Goal: Task Accomplishment & Management: Manage account settings

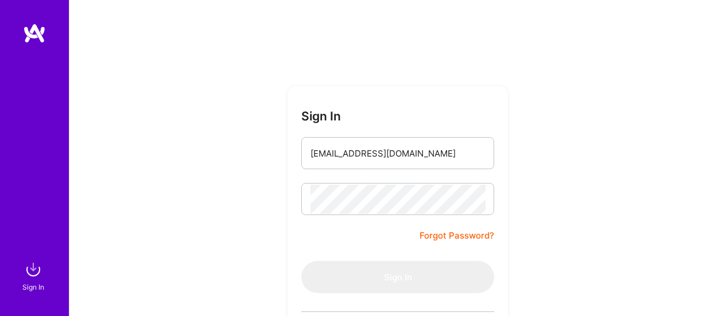
scroll to position [115, 0]
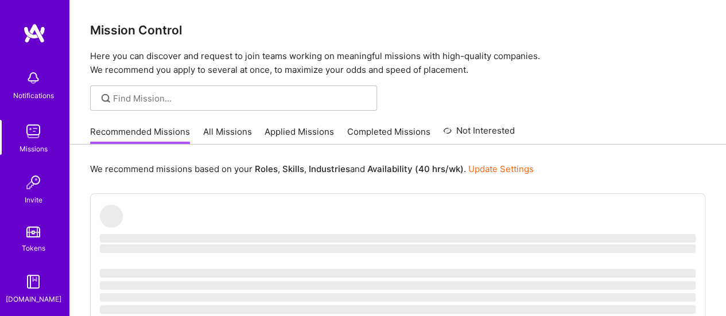
drag, startPoint x: 361, startPoint y: 51, endPoint x: 355, endPoint y: 39, distance: 12.8
click at [355, 39] on div "Mission Control Here you can discover and request to join teams working on mean…" at bounding box center [397, 38] width 657 height 77
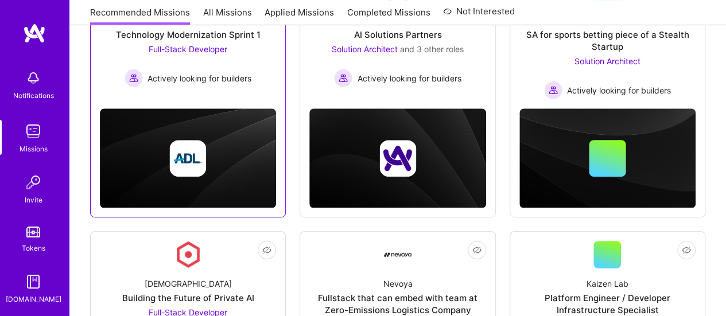
scroll to position [230, 0]
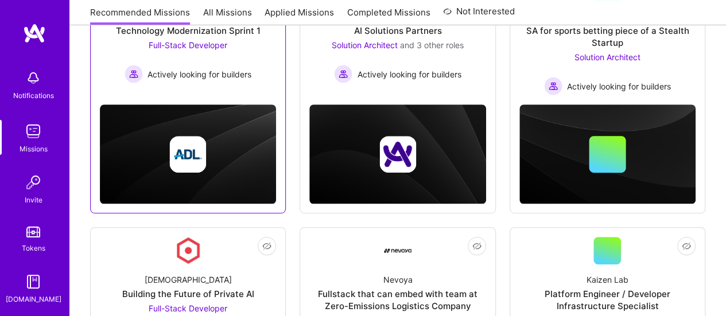
click at [255, 79] on div "Anti-Defamation League Technology Modernization Sprint 1 Full-Stack Developer A…" at bounding box center [188, 42] width 176 height 82
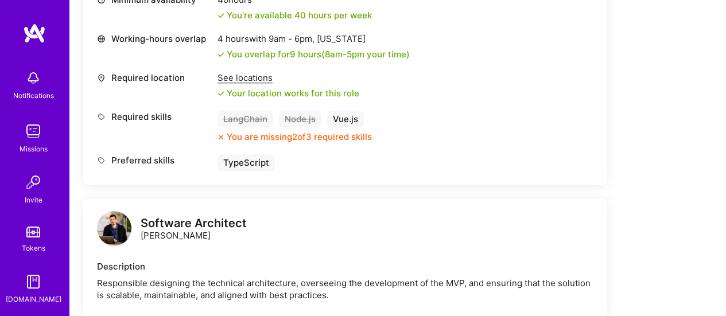
scroll to position [313, 0]
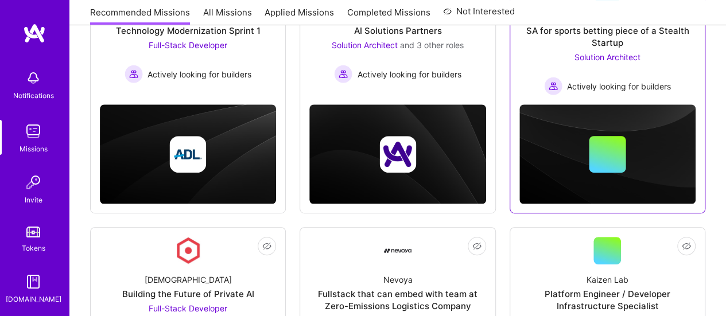
scroll to position [115, 0]
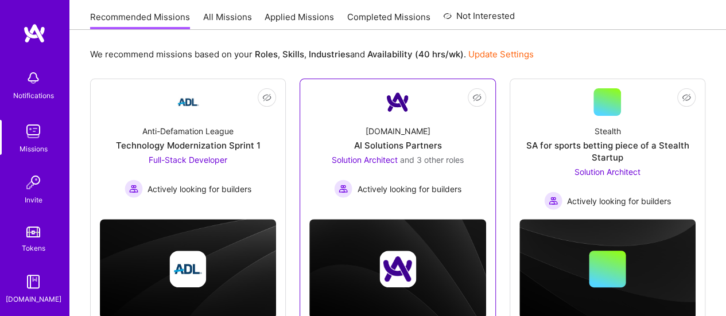
click at [451, 151] on div "[DOMAIN_NAME] AI Solutions Partners Solution Architect and 3 other roles Active…" at bounding box center [397, 157] width 176 height 82
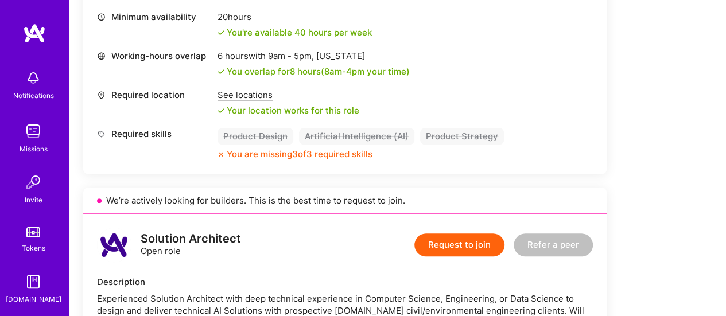
scroll to position [517, 0]
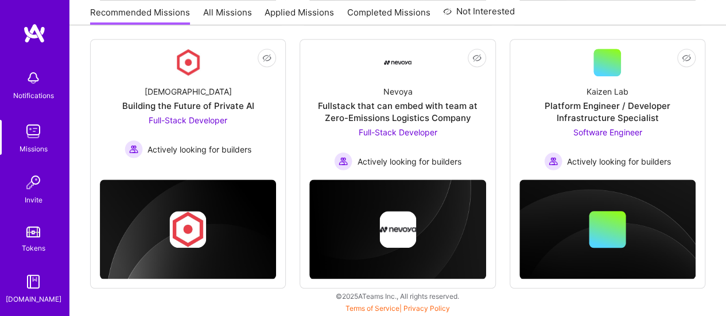
scroll to position [115, 0]
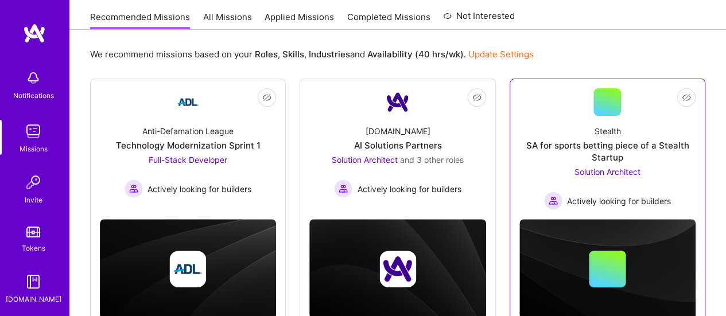
click at [587, 143] on div "SA for sports betting piece of a Stealth Startup" at bounding box center [608, 151] width 176 height 24
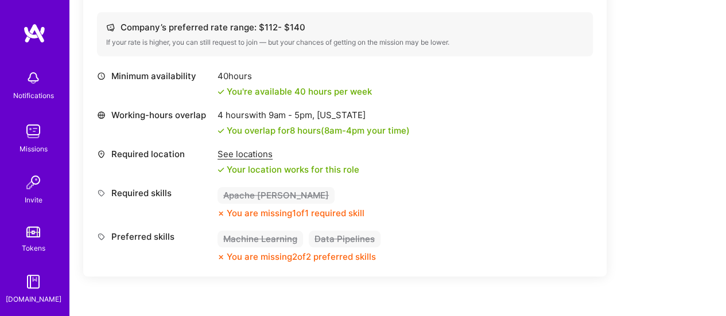
scroll to position [459, 0]
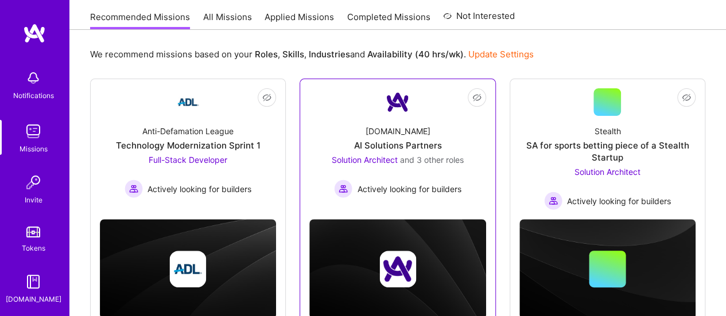
scroll to position [417, 0]
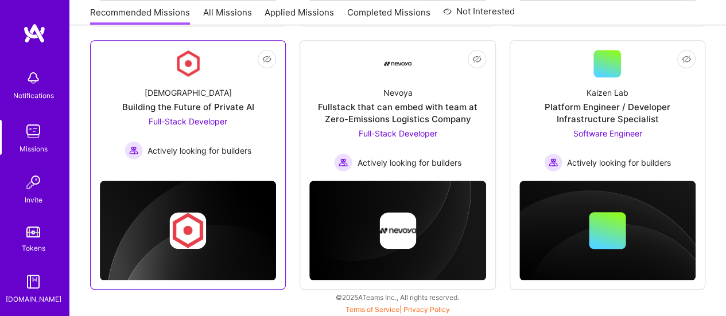
click at [251, 127] on div "Full-Stack Developer Actively looking for builders" at bounding box center [188, 137] width 127 height 44
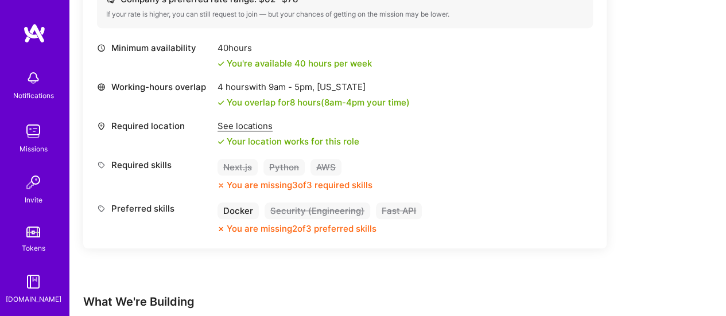
scroll to position [459, 0]
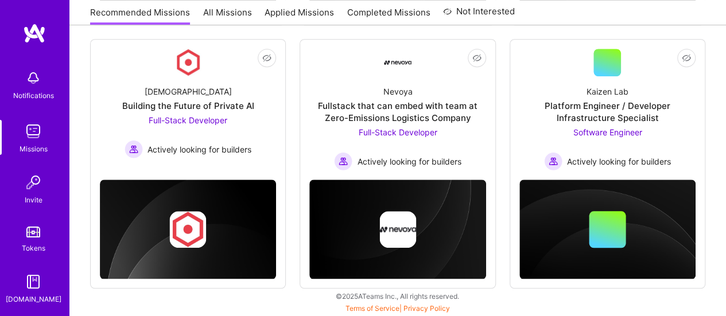
scroll to position [417, 0]
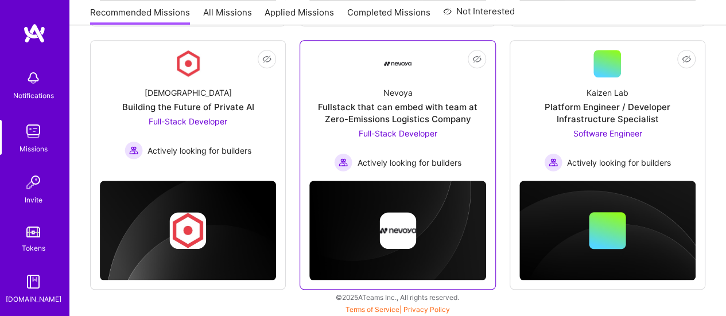
click at [470, 149] on div "Nevoya Fullstack that can embed with team at Zero-Emissions Logistics Company F…" at bounding box center [397, 124] width 176 height 94
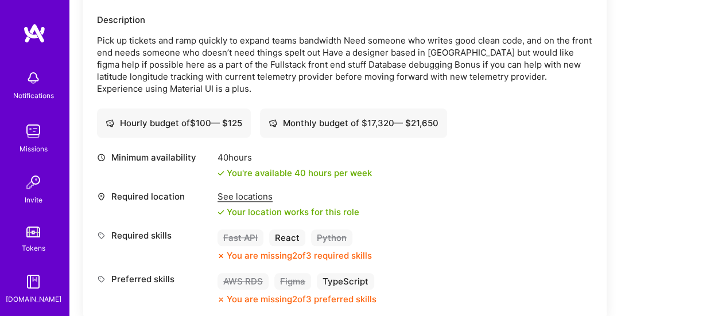
scroll to position [344, 0]
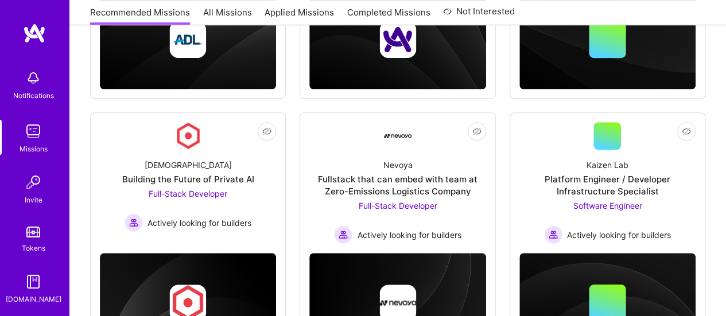
scroll to position [417, 0]
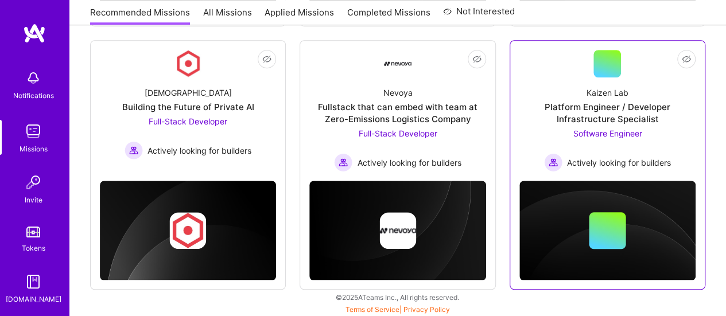
click at [653, 141] on div "Software Engineer Actively looking for builders" at bounding box center [607, 149] width 127 height 44
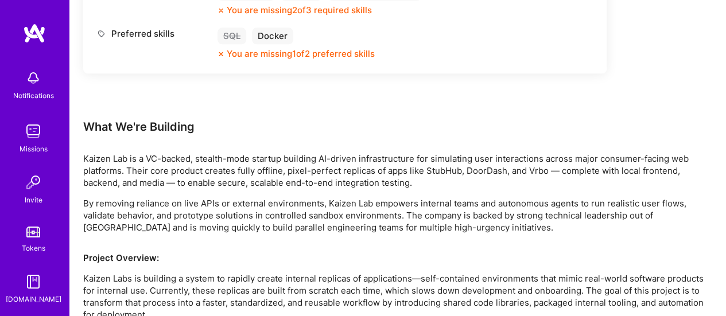
scroll to position [746, 0]
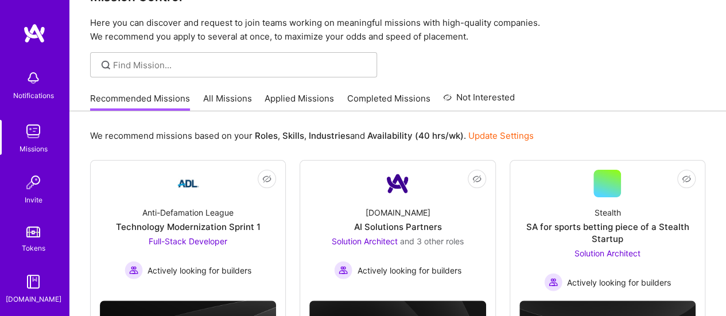
scroll to position [8, 0]
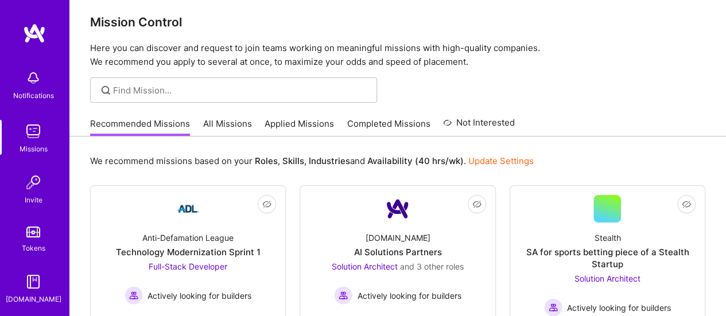
click at [238, 125] on link "All Missions" at bounding box center [227, 127] width 49 height 19
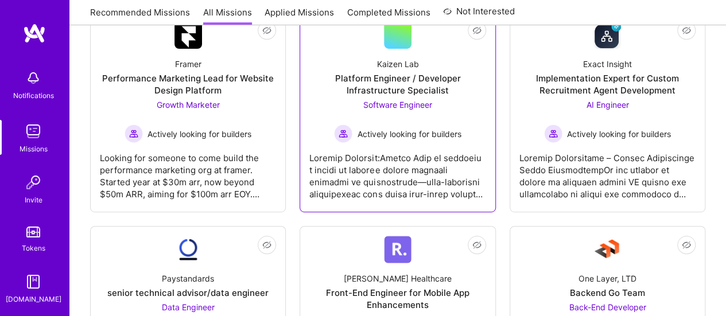
scroll to position [57, 0]
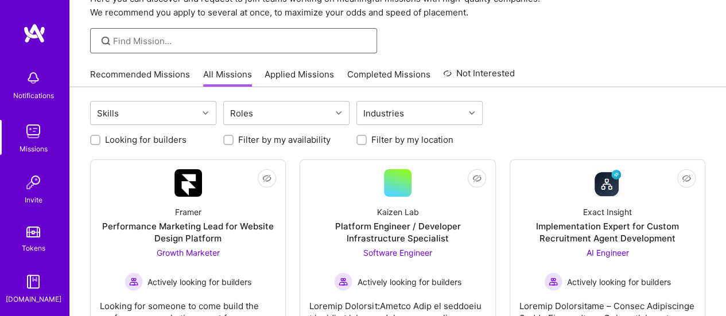
click at [212, 44] on input at bounding box center [240, 41] width 255 height 12
type input "node"
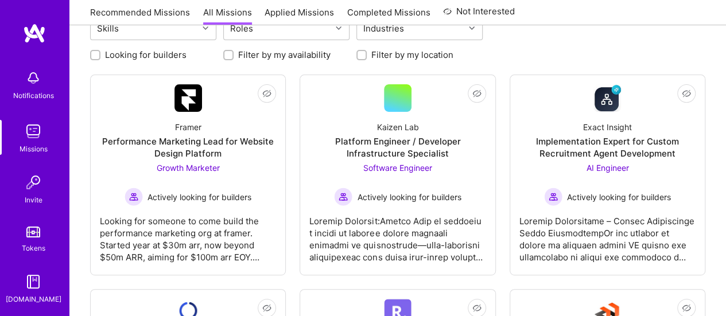
scroll to position [230, 0]
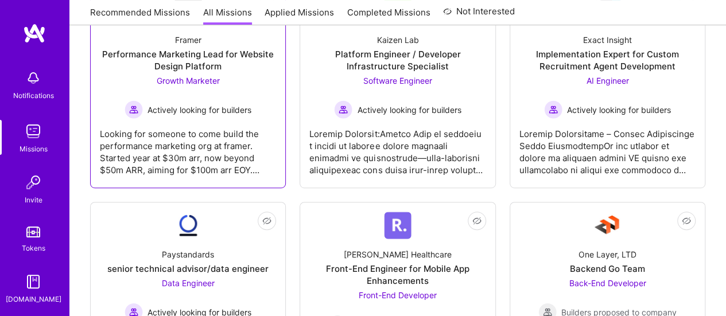
click at [237, 160] on div "Looking for someone to come build the performance marketing org at framer. Star…" at bounding box center [188, 147] width 176 height 57
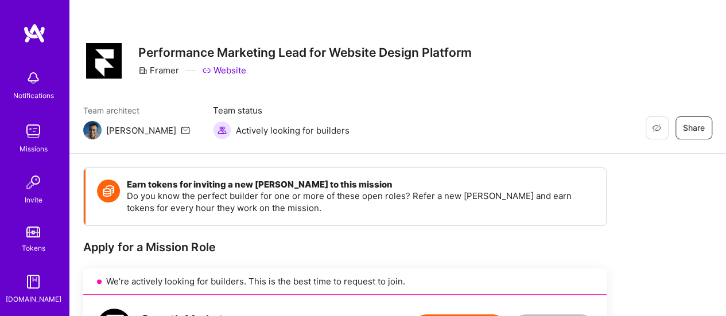
click at [33, 121] on img at bounding box center [33, 131] width 23 height 23
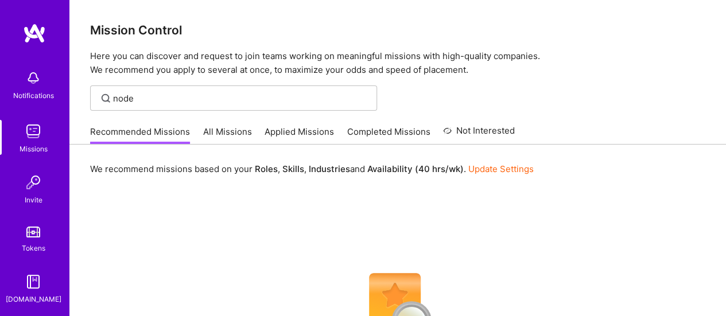
click at [250, 133] on div "Recommended Missions All Missions Applied Missions Completed Missions Not Inter…" at bounding box center [302, 131] width 425 height 25
click at [238, 133] on link "All Missions" at bounding box center [227, 135] width 49 height 19
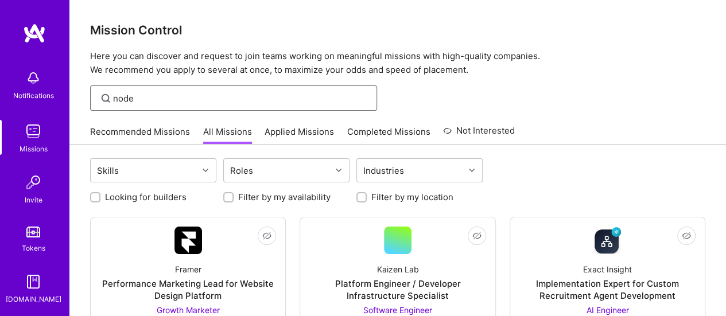
click at [228, 94] on input "node" at bounding box center [240, 98] width 255 height 12
click at [127, 98] on input "node" at bounding box center [240, 98] width 255 height 12
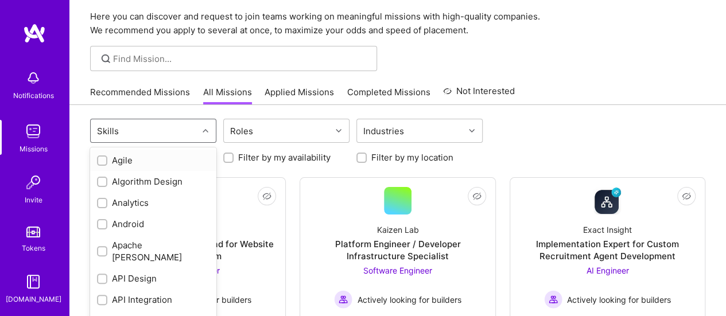
click at [202, 143] on div "option Agile focused, 1 of 78. 78 results available. Use Up and Down to choose …" at bounding box center [153, 131] width 126 height 24
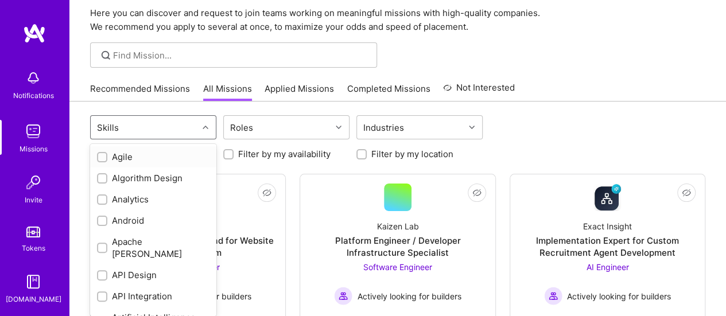
scroll to position [47, 0]
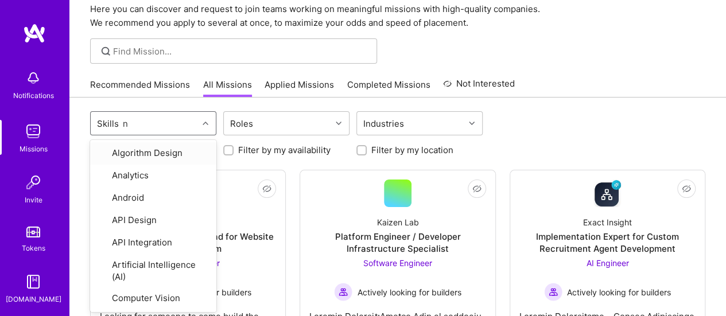
type input "no"
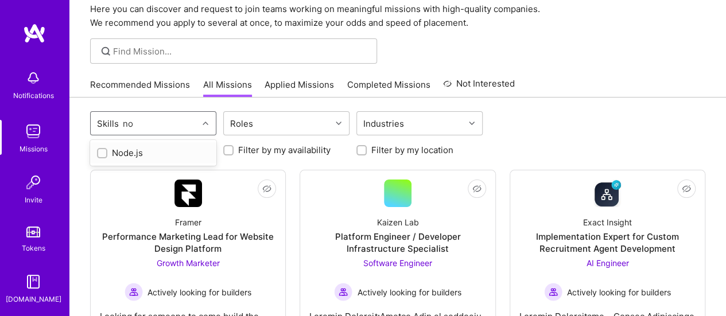
click at [129, 149] on div "Node.js" at bounding box center [153, 153] width 113 height 12
checkbox input "true"
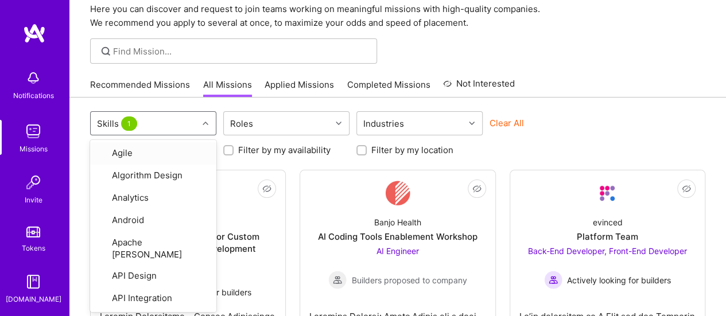
click at [588, 85] on div "Recommended Missions All Missions Applied Missions Completed Missions Not Inter…" at bounding box center [397, 84] width 615 height 25
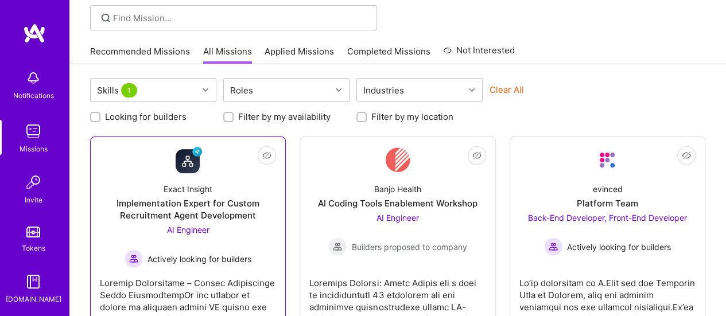
scroll to position [104, 0]
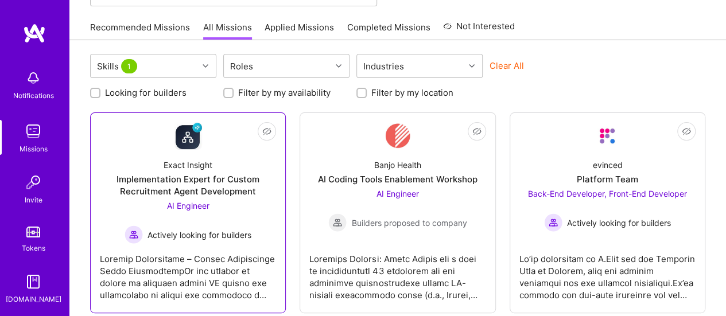
click at [247, 219] on div "AI Engineer Actively looking for builders" at bounding box center [188, 222] width 127 height 44
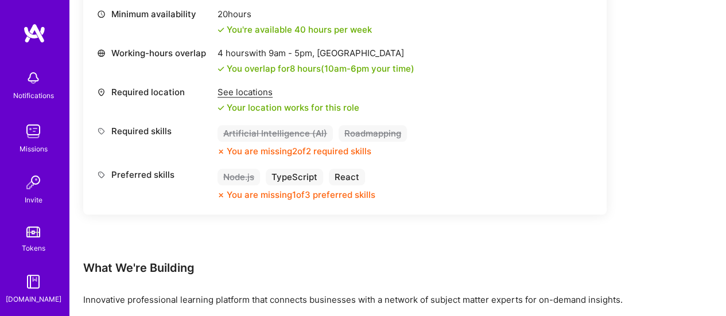
scroll to position [392, 0]
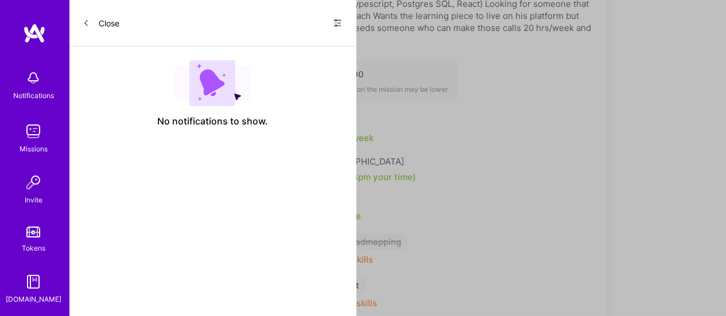
scroll to position [104, 0]
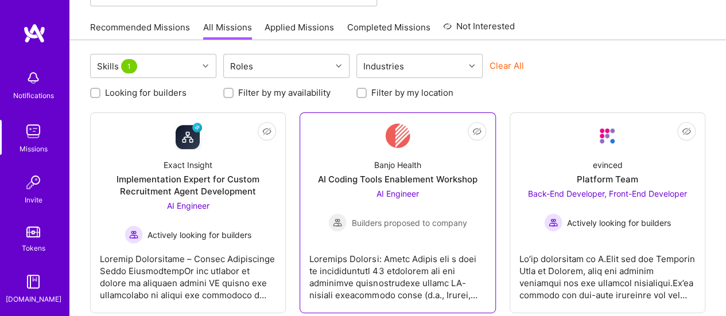
click at [440, 199] on div "AI Engineer Builders proposed to company" at bounding box center [397, 210] width 138 height 44
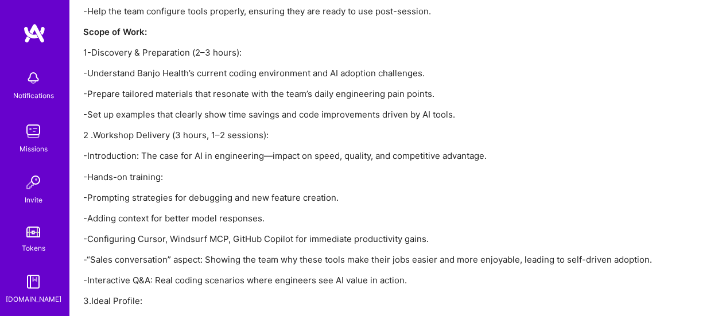
scroll to position [1026, 0]
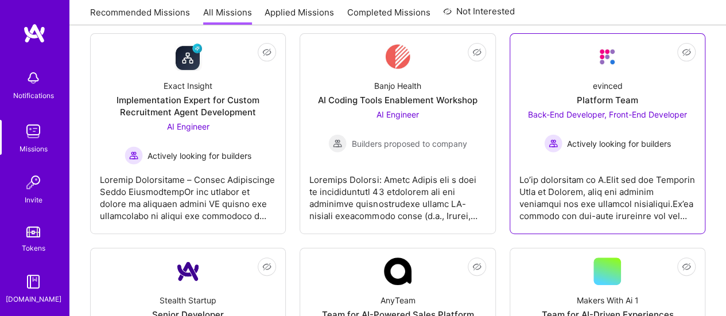
scroll to position [219, 0]
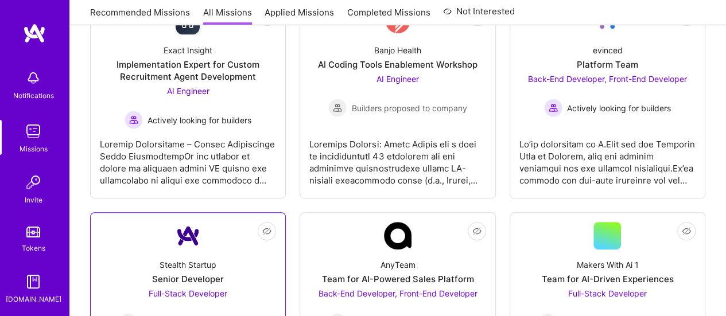
click at [227, 272] on div "Stealth Startup Senior Developer Full-Stack Developer Builders proposed to comp…" at bounding box center [188, 291] width 176 height 82
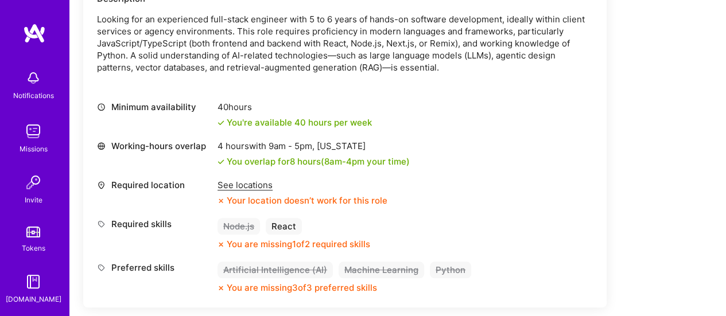
scroll to position [402, 0]
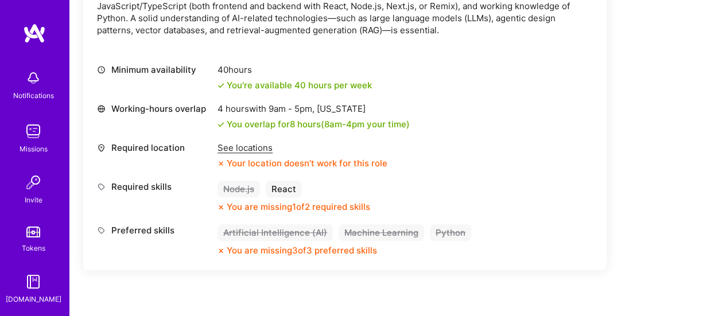
click at [24, 134] on img at bounding box center [33, 131] width 23 height 23
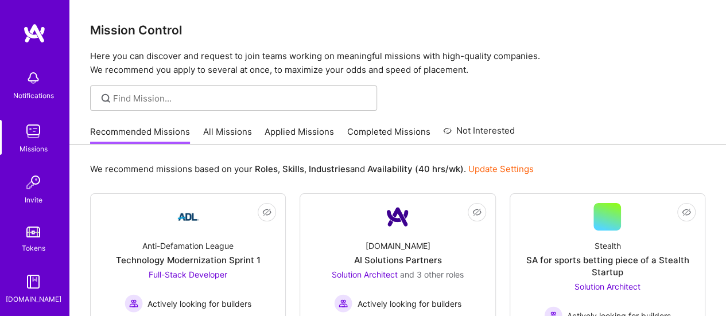
click at [36, 32] on img at bounding box center [34, 33] width 23 height 21
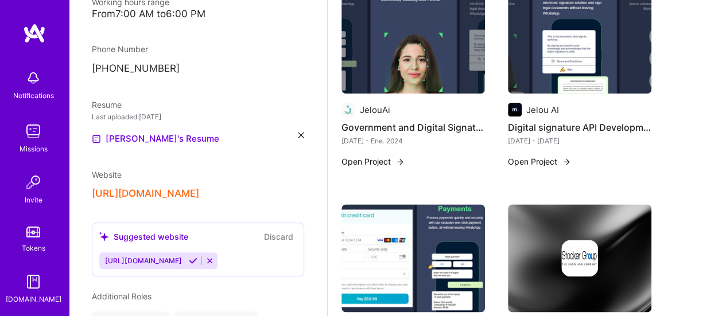
scroll to position [287, 0]
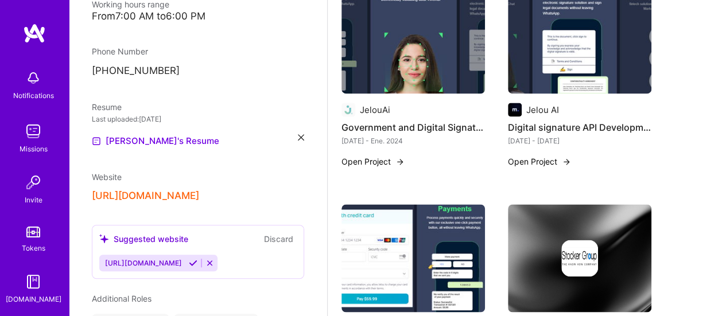
click at [295, 122] on div "[PERSON_NAME] [PERSON_NAME] Full-Stack Developer 12 Years Experience Location […" at bounding box center [198, 158] width 258 height 316
click at [298, 134] on icon at bounding box center [301, 137] width 6 height 6
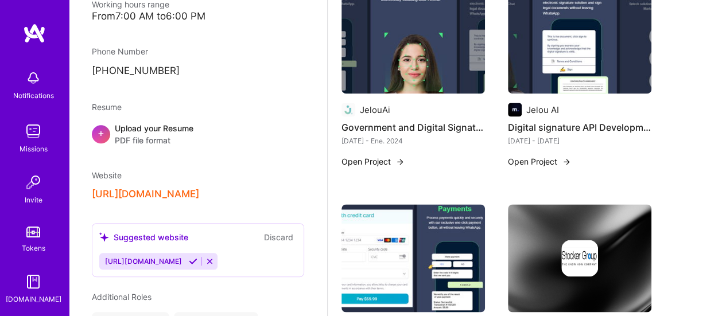
click at [144, 134] on span "PDF file format" at bounding box center [154, 140] width 79 height 12
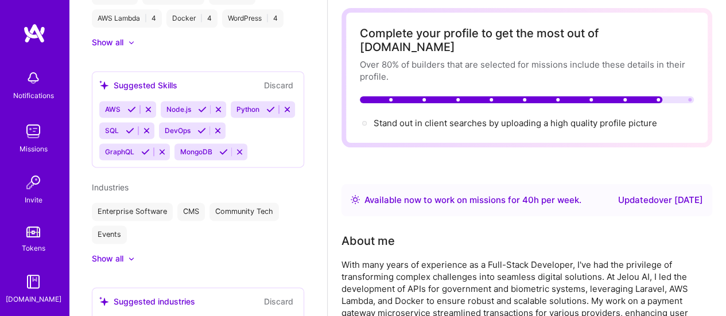
scroll to position [0, 0]
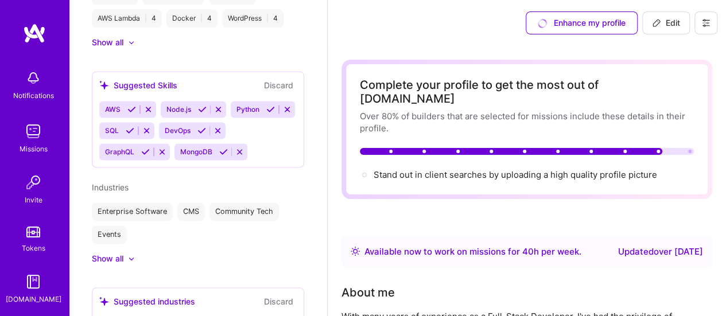
click at [674, 13] on button "Edit" at bounding box center [666, 22] width 48 height 23
select select "PE"
select select "Right Now"
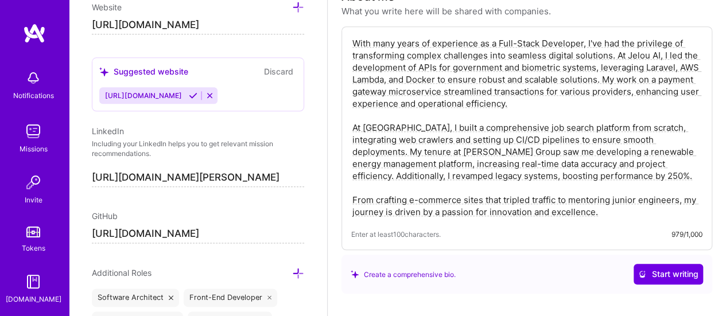
scroll to position [230, 0]
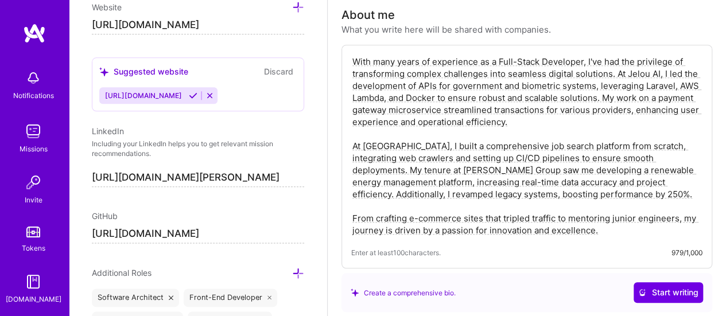
drag, startPoint x: 615, startPoint y: 59, endPoint x: 614, endPoint y: 108, distance: 49.9
click at [614, 108] on textarea "With many years of experience as a Full-Stack Developer, I've had the privilege…" at bounding box center [526, 146] width 351 height 183
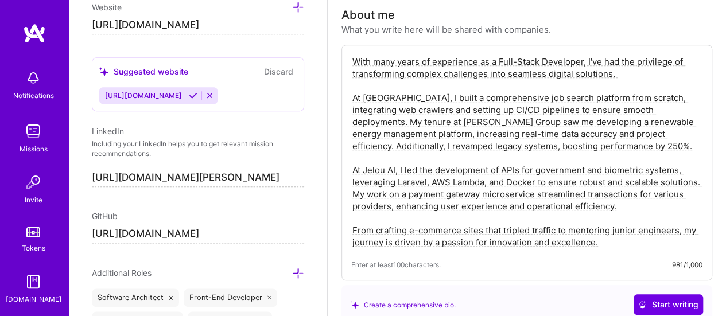
drag, startPoint x: 664, startPoint y: 94, endPoint x: 648, endPoint y: 138, distance: 47.0
click at [648, 138] on textarea "With many years of experience as a Full-Stack Developer, I've had the privilege…" at bounding box center [526, 152] width 351 height 195
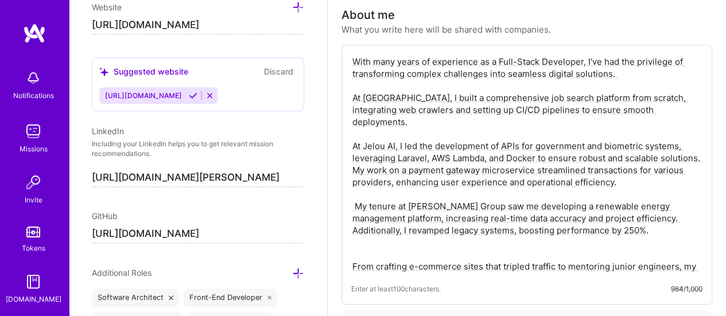
drag, startPoint x: 401, startPoint y: 180, endPoint x: 313, endPoint y: 180, distance: 87.3
drag, startPoint x: 584, startPoint y: 203, endPoint x: 308, endPoint y: 165, distance: 279.2
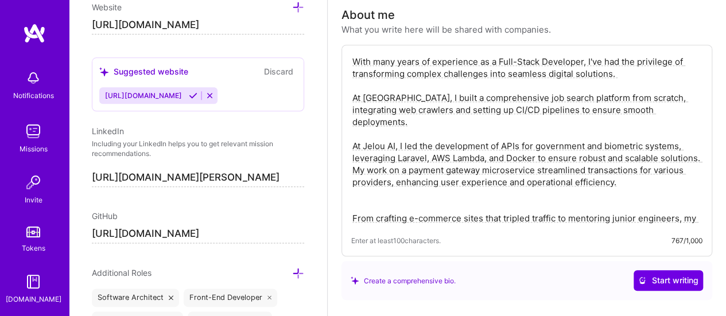
type textarea "With many years of experience as a Full-Stack Developer, I've had the privilege…"
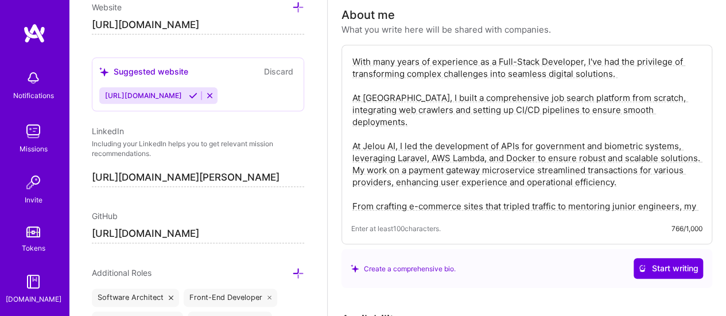
drag, startPoint x: 600, startPoint y: 196, endPoint x: 235, endPoint y: 150, distance: 367.9
click at [620, 197] on textarea "With many years of experience as a Full-Stack Developer, I've had the privilege…" at bounding box center [526, 134] width 351 height 159
drag, startPoint x: 580, startPoint y: 197, endPoint x: 319, endPoint y: 165, distance: 263.1
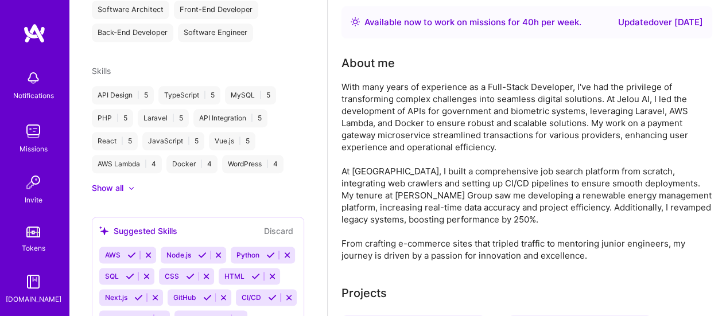
scroll to position [459, 0]
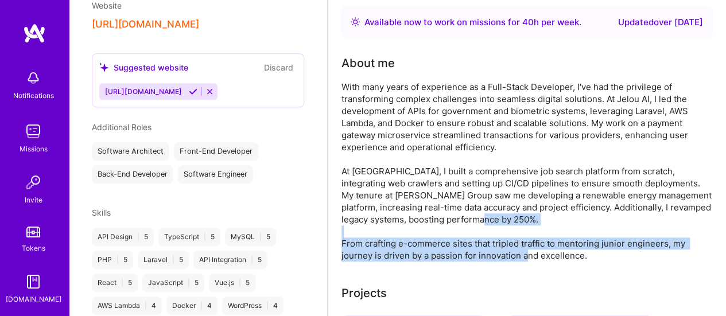
drag, startPoint x: 602, startPoint y: 242, endPoint x: 339, endPoint y: 230, distance: 262.6
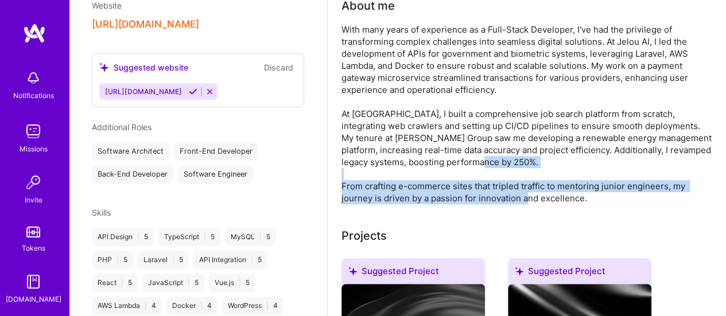
scroll to position [0, 0]
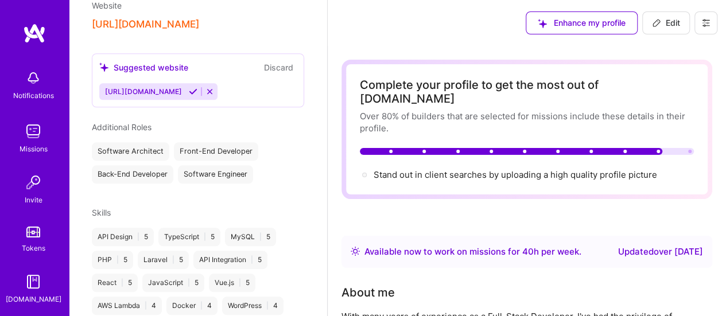
click at [664, 29] on button "Edit" at bounding box center [666, 22] width 48 height 23
select select "PE"
select select "Right Now"
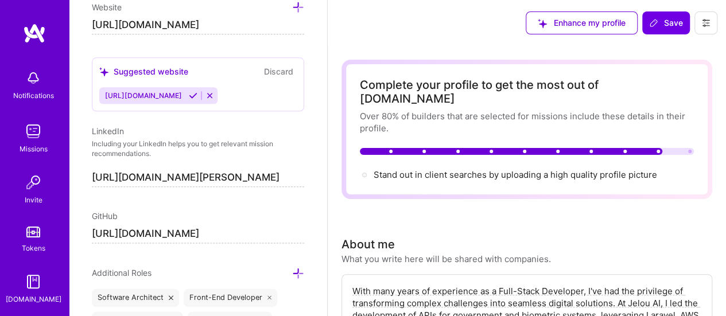
scroll to position [172, 0]
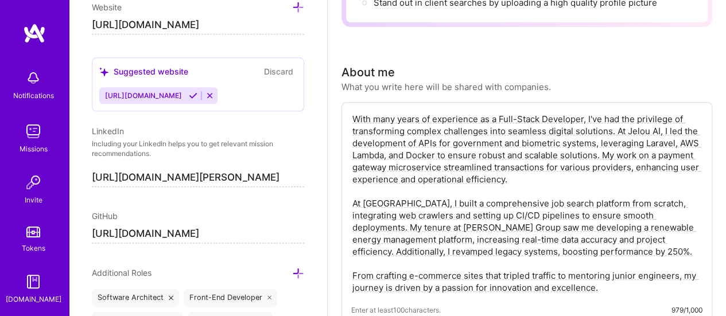
drag, startPoint x: 617, startPoint y: 242, endPoint x: 315, endPoint y: 193, distance: 305.8
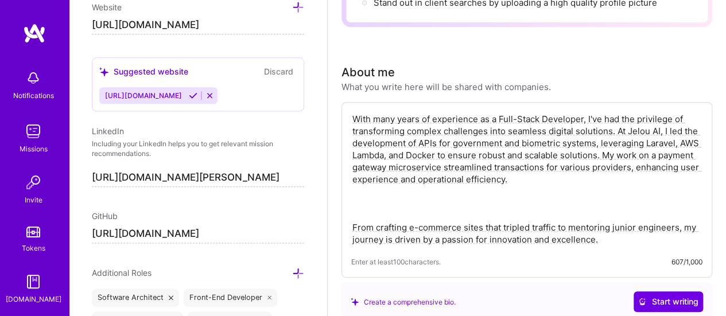
click at [614, 115] on textarea "With many years of experience as a Full-Stack Developer, I've had the privilege…" at bounding box center [526, 179] width 351 height 135
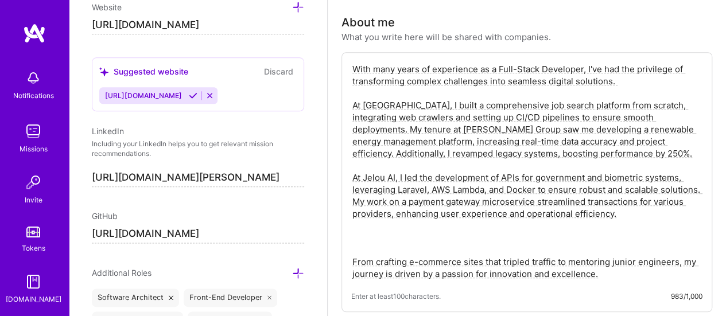
scroll to position [287, 0]
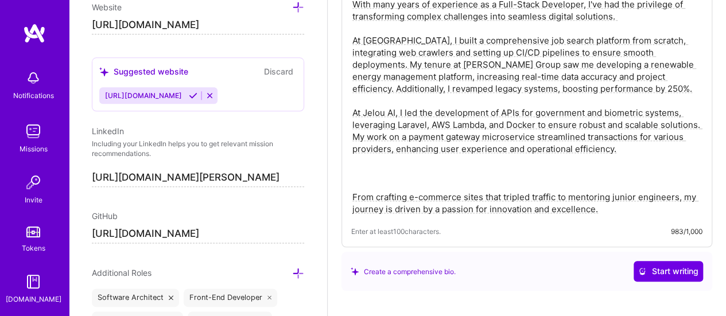
click at [390, 170] on textarea "With many years of experience as a Full-Stack Developer, I've had the privilege…" at bounding box center [526, 106] width 351 height 219
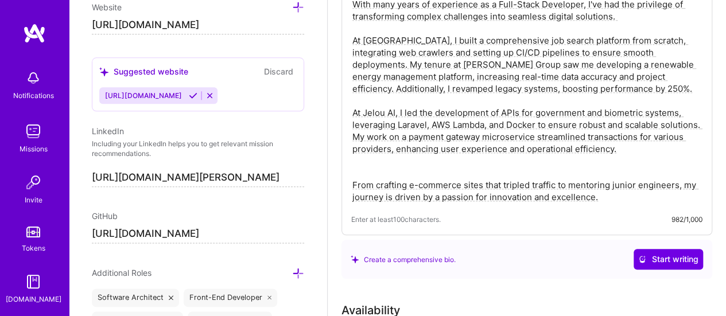
drag, startPoint x: 619, startPoint y: 185, endPoint x: 313, endPoint y: 174, distance: 305.6
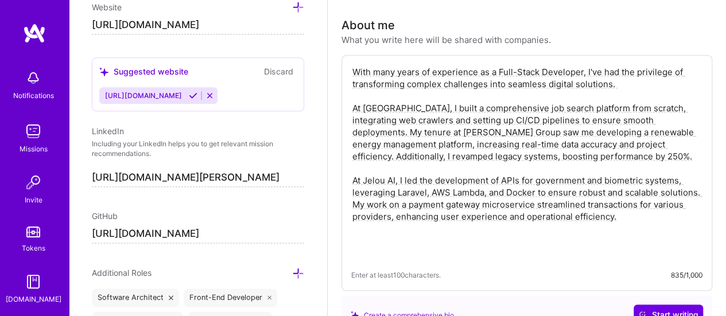
scroll to position [172, 0]
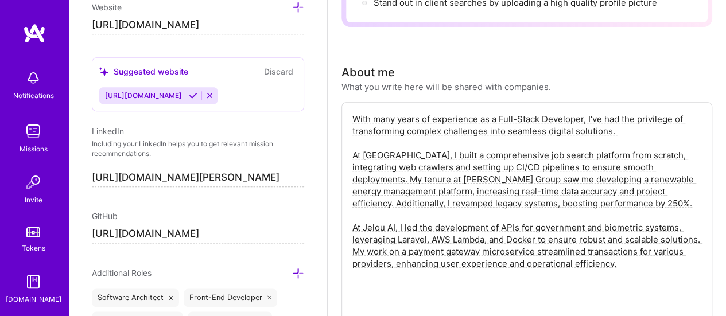
click at [639, 124] on textarea "With many years of experience as a Full-Stack Developer, I've had the privilege…" at bounding box center [526, 209] width 351 height 195
click at [632, 117] on textarea "With many years of experience as a Full-Stack Developer, I've had the privilege…" at bounding box center [526, 209] width 351 height 195
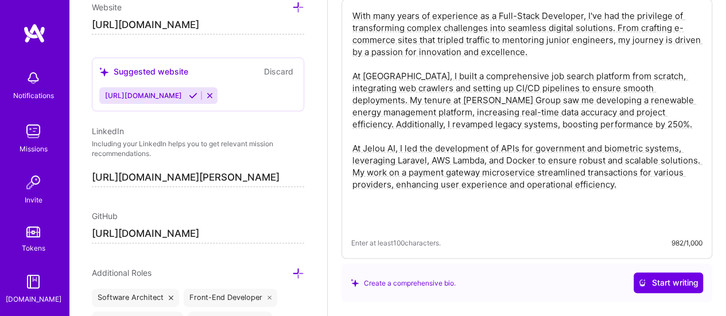
scroll to position [287, 0]
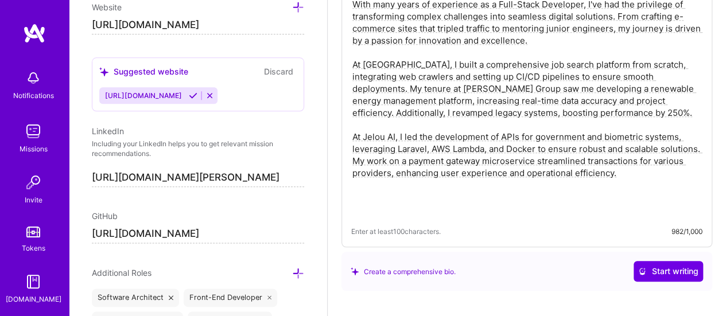
click at [489, 161] on textarea "With many years of experience as a Full-Stack Developer, I've had the privilege…" at bounding box center [526, 106] width 351 height 219
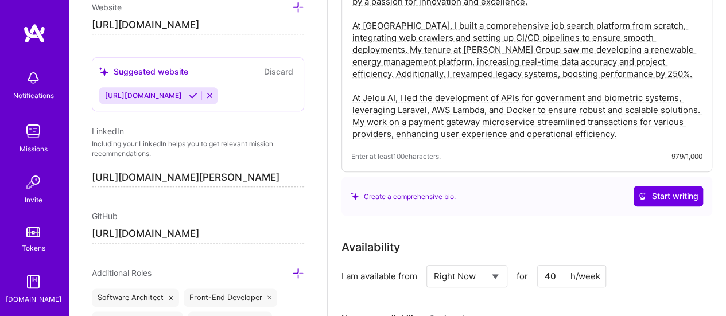
scroll to position [402, 0]
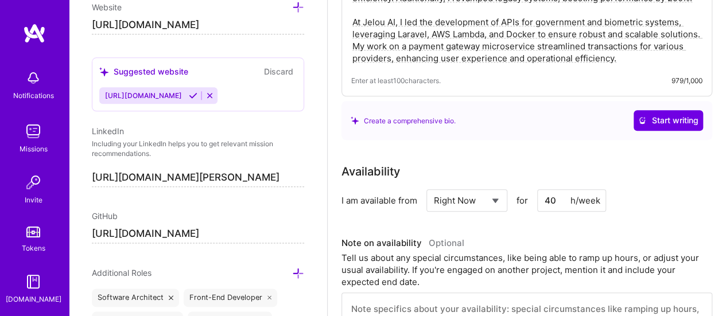
type textarea "With many years of experience as a Full-Stack Developer, I've had the privilege…"
click at [452, 163] on div "Availability" at bounding box center [527, 171] width 371 height 17
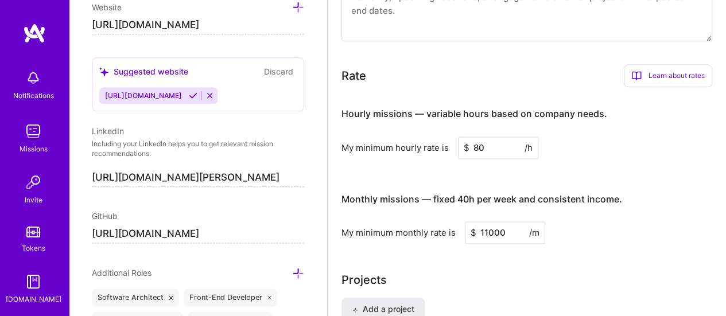
scroll to position [746, 0]
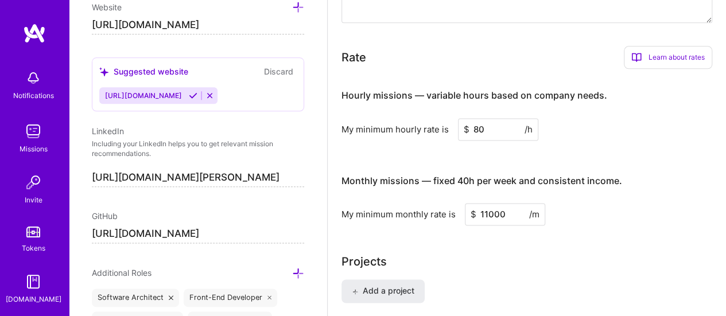
drag, startPoint x: 487, startPoint y: 113, endPoint x: 472, endPoint y: 111, distance: 15.1
click at [472, 118] on input "80" at bounding box center [498, 129] width 80 height 22
type input "70"
click at [486, 164] on div "Monthly missions — fixed 40h per week and consistent income." at bounding box center [482, 182] width 281 height 36
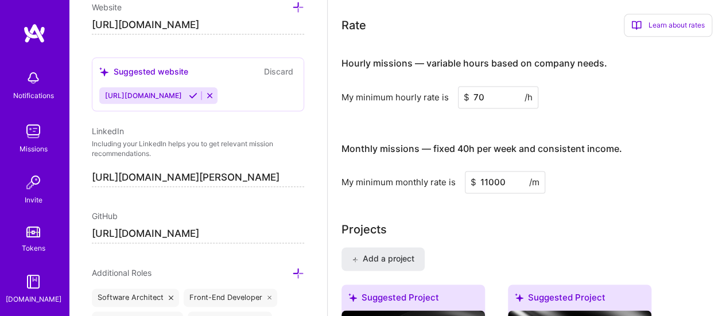
scroll to position [804, 0]
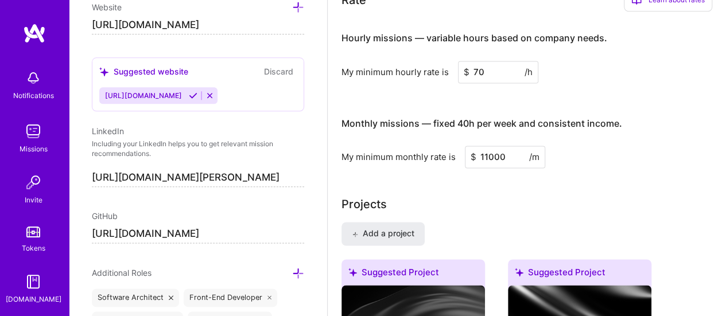
click at [497, 146] on input "11000" at bounding box center [505, 157] width 80 height 22
click at [483, 146] on input "11000" at bounding box center [505, 157] width 80 height 22
type input "10000"
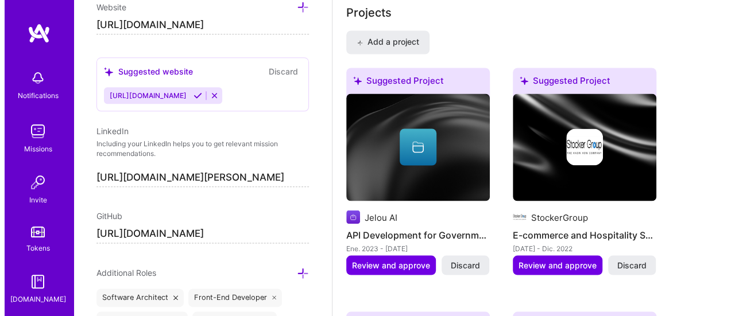
scroll to position [1069, 0]
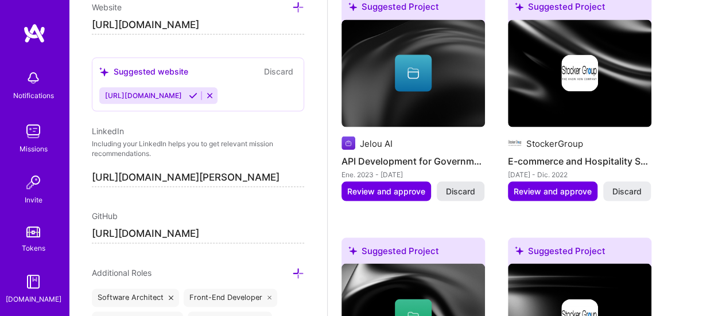
click at [450, 185] on span "Discard" at bounding box center [460, 190] width 29 height 11
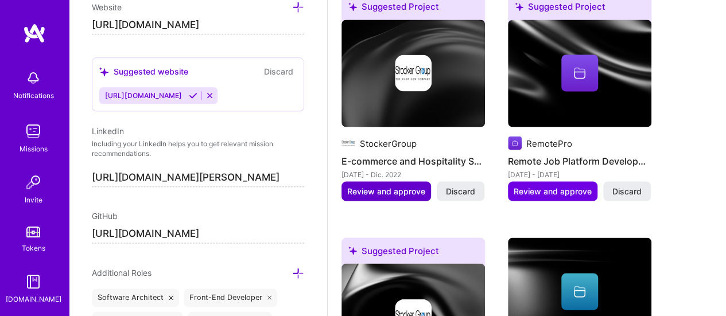
click at [394, 185] on span "Review and approve" at bounding box center [386, 190] width 78 height 11
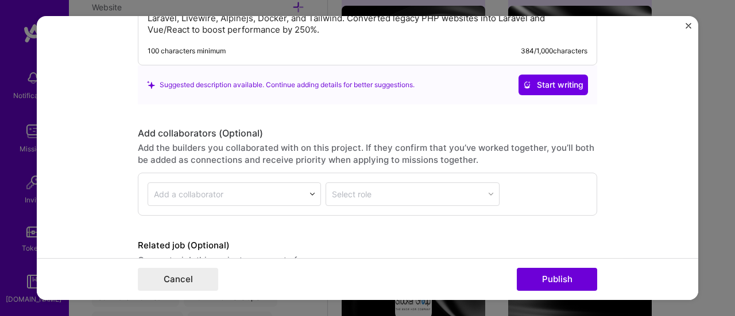
scroll to position [1180, 0]
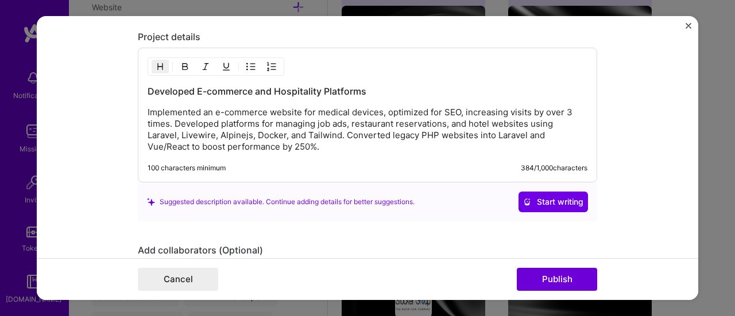
click at [691, 23] on img "Close" at bounding box center [688, 26] width 6 height 6
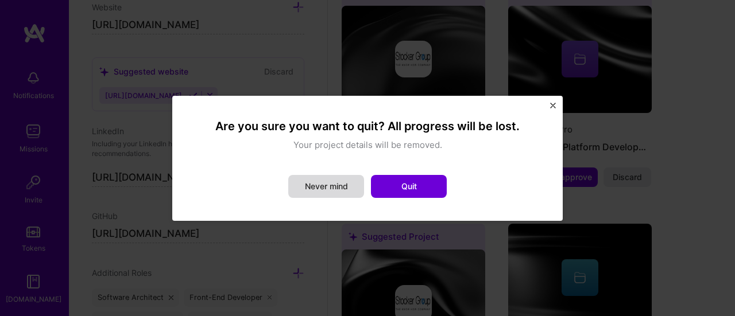
click at [334, 194] on button "Never mind" at bounding box center [326, 186] width 76 height 23
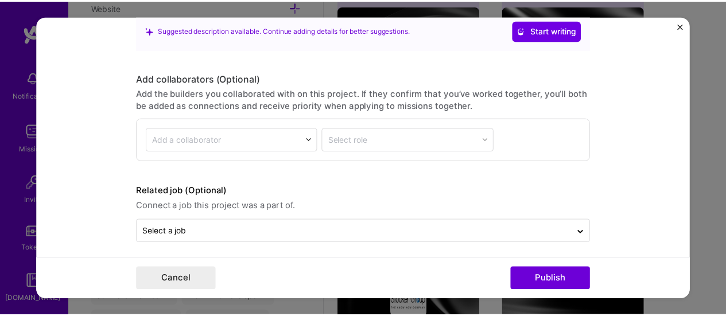
scroll to position [1352, 0]
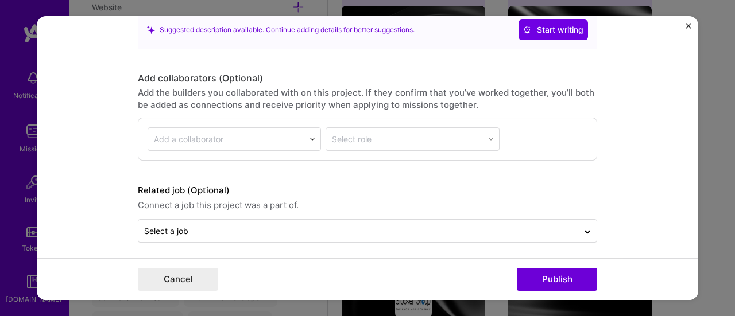
click at [685, 21] on form "Editing suggested project This project is suggested based on your LinkedIn, res…" at bounding box center [367, 158] width 661 height 285
click at [688, 28] on img "Close" at bounding box center [688, 26] width 6 height 6
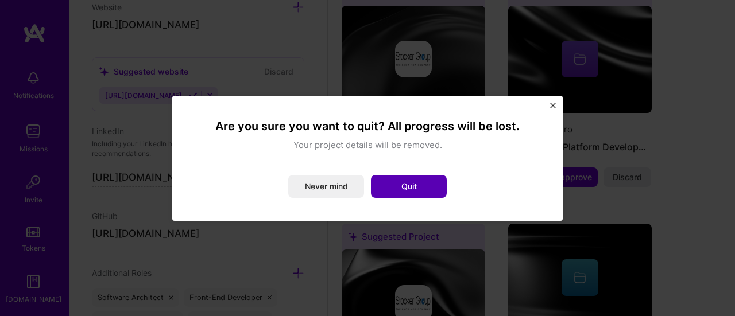
click at [435, 188] on button "Quit" at bounding box center [409, 186] width 76 height 23
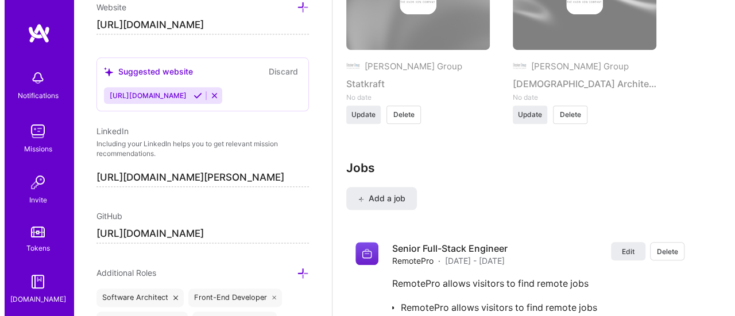
scroll to position [2720, 0]
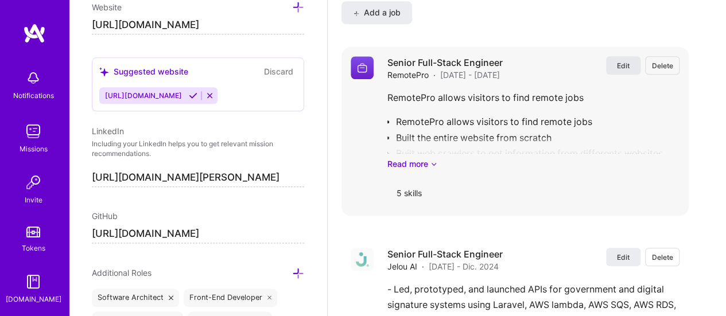
click at [630, 61] on span "Edit" at bounding box center [623, 66] width 13 height 10
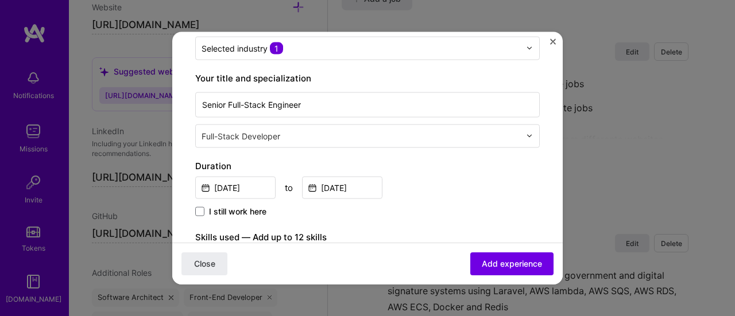
scroll to position [172, 0]
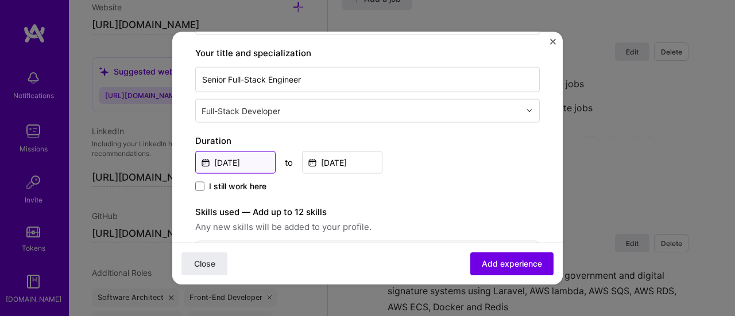
click at [231, 164] on input "[DATE]" at bounding box center [235, 162] width 80 height 22
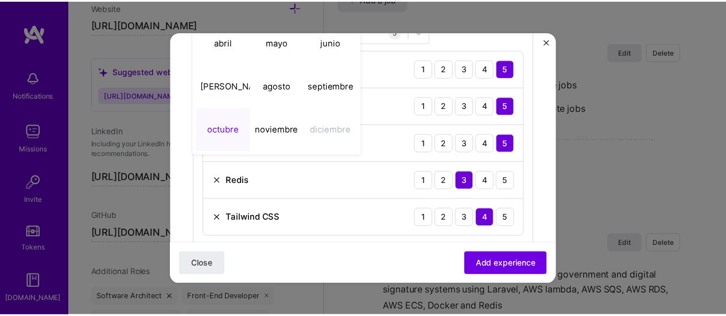
scroll to position [230, 0]
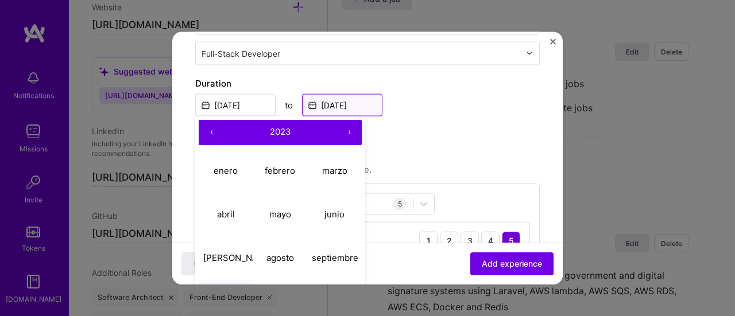
click at [330, 98] on input "[DATE]" at bounding box center [342, 105] width 80 height 22
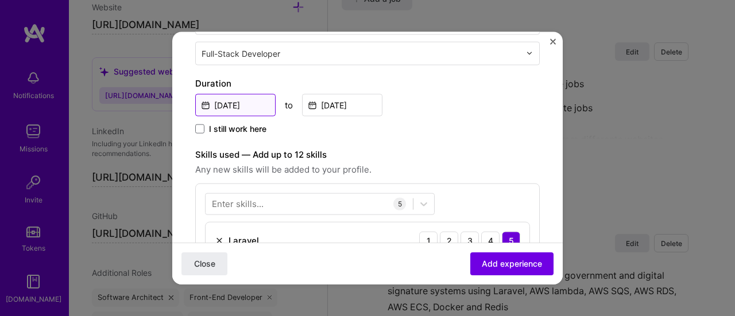
click at [241, 110] on input "[DATE]" at bounding box center [235, 105] width 80 height 22
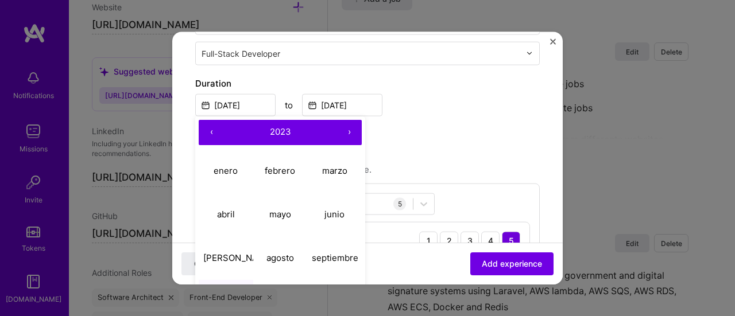
click at [283, 129] on span "2023" at bounding box center [280, 131] width 21 height 11
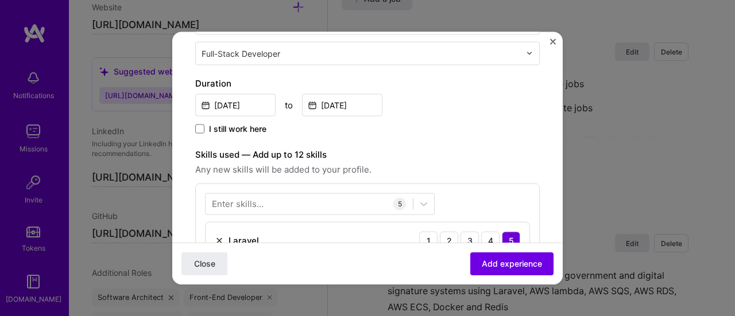
click at [551, 44] on img "Close" at bounding box center [553, 41] width 6 height 6
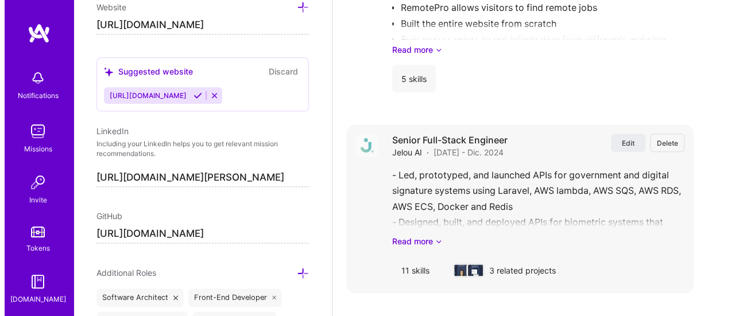
scroll to position [2835, 0]
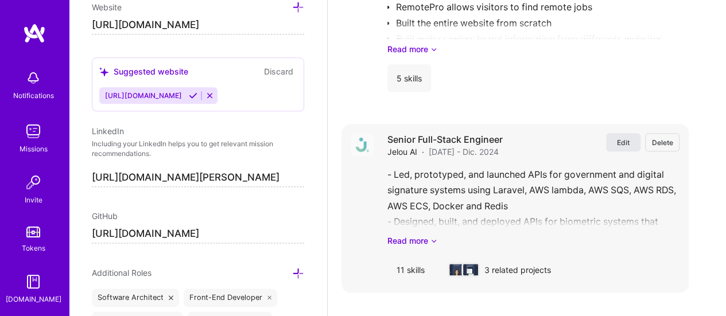
click at [633, 133] on button "Edit" at bounding box center [623, 142] width 34 height 18
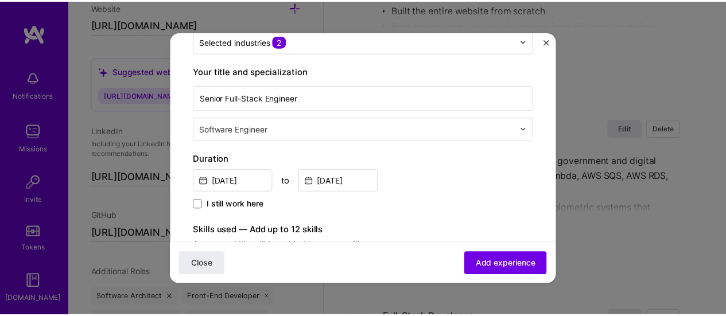
scroll to position [172, 0]
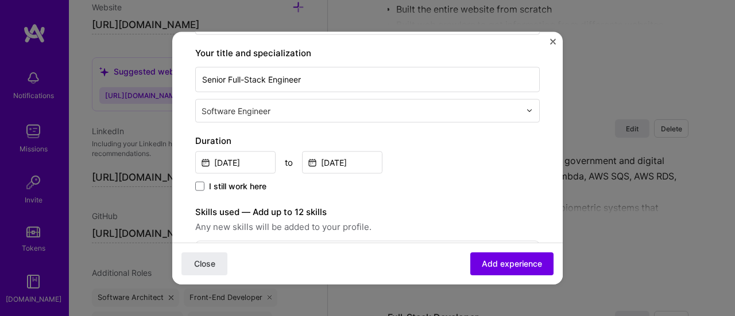
click at [553, 41] on img "Close" at bounding box center [553, 41] width 6 height 6
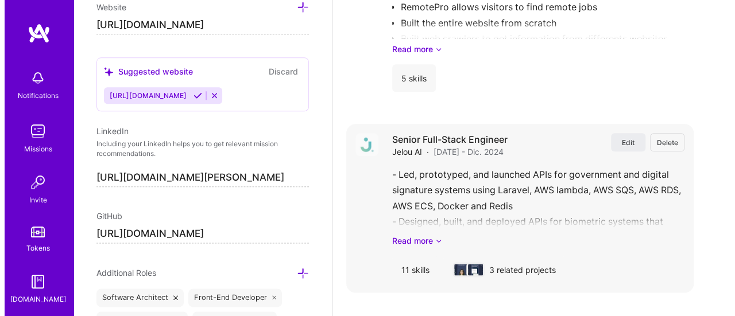
scroll to position [2720, 0]
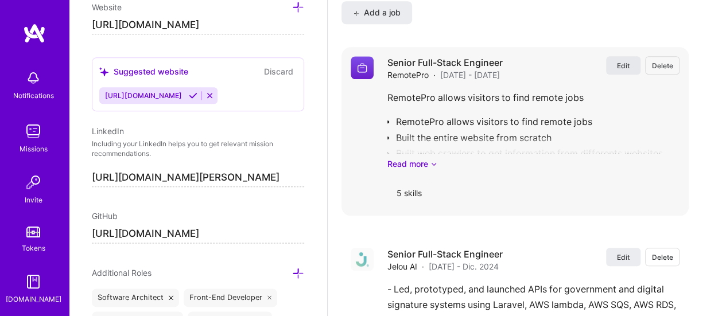
click at [627, 61] on span "Edit" at bounding box center [623, 66] width 13 height 10
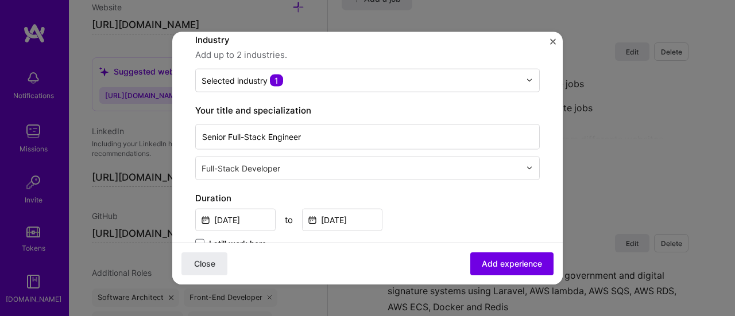
scroll to position [172, 0]
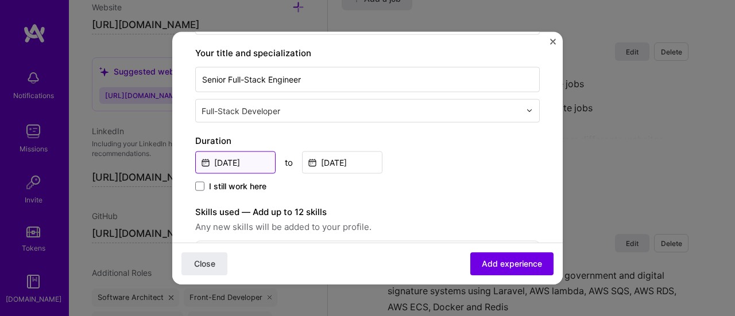
click at [246, 164] on input "[DATE]" at bounding box center [235, 162] width 80 height 22
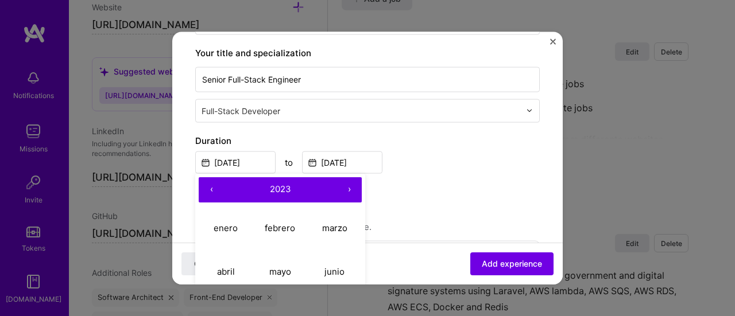
click at [280, 184] on span "2023" at bounding box center [280, 189] width 21 height 11
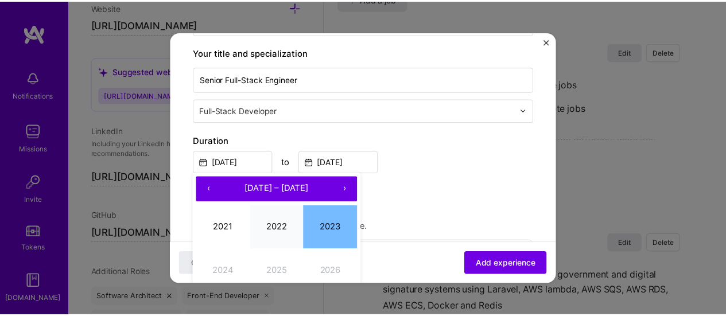
scroll to position [230, 0]
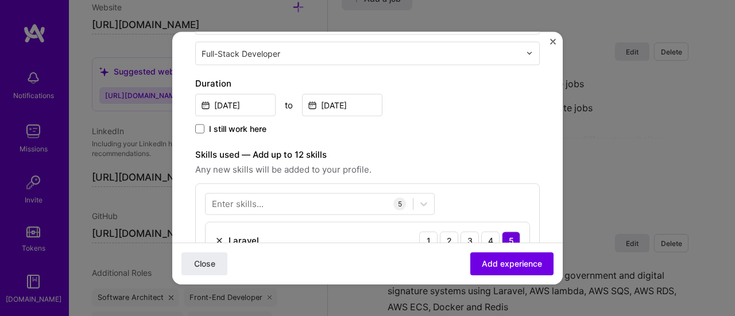
click at [553, 43] on img "Close" at bounding box center [553, 41] width 6 height 6
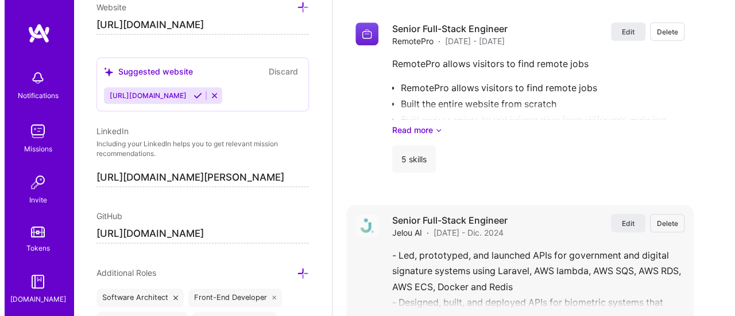
scroll to position [2778, 0]
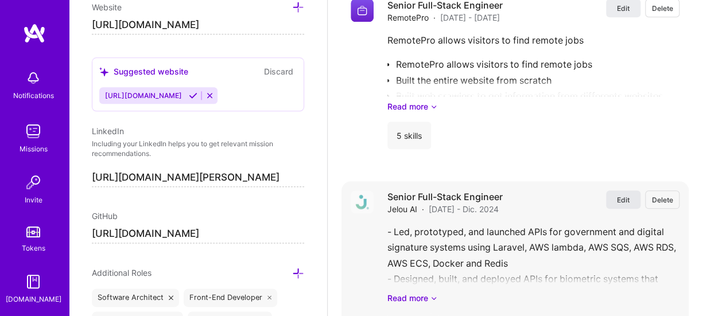
click at [630, 195] on span "Edit" at bounding box center [623, 200] width 13 height 10
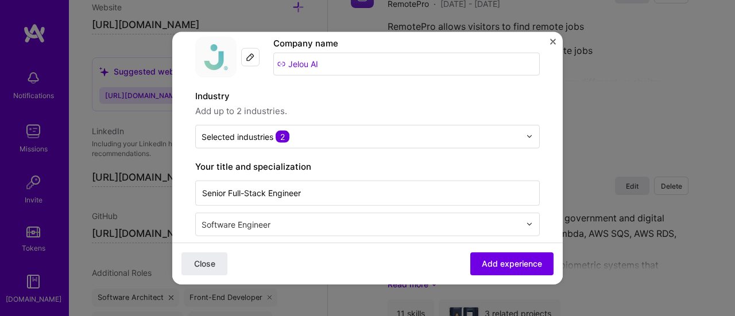
scroll to position [115, 0]
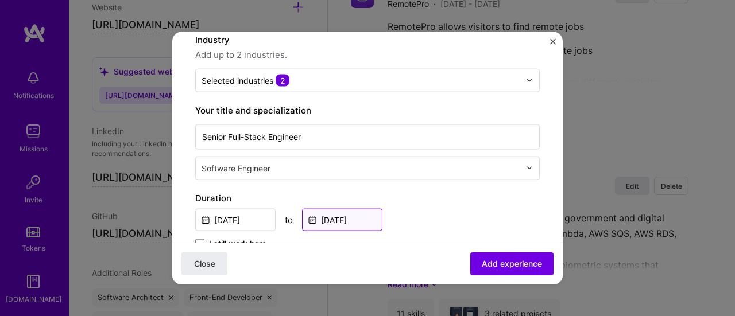
click at [352, 216] on input "[DATE]" at bounding box center [342, 219] width 80 height 22
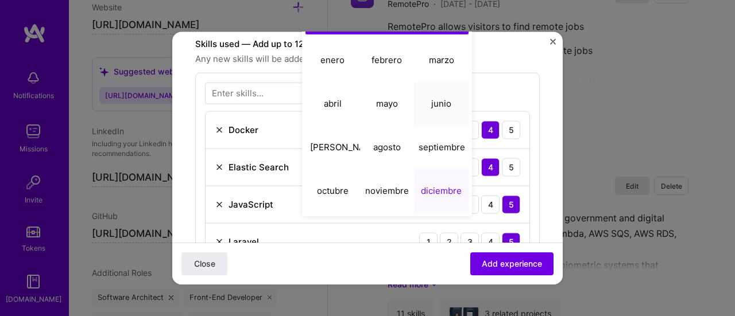
scroll to position [344, 0]
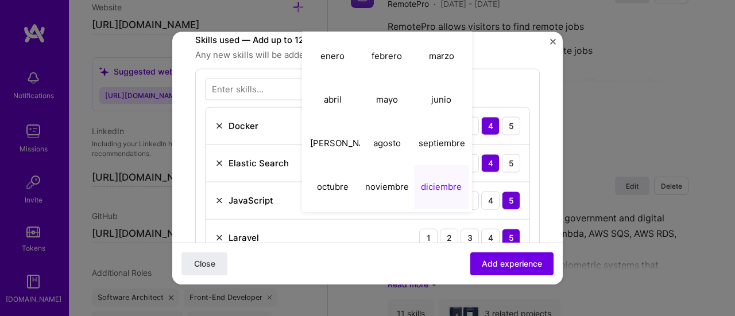
click at [445, 185] on abbr "diciembre" at bounding box center [441, 186] width 41 height 11
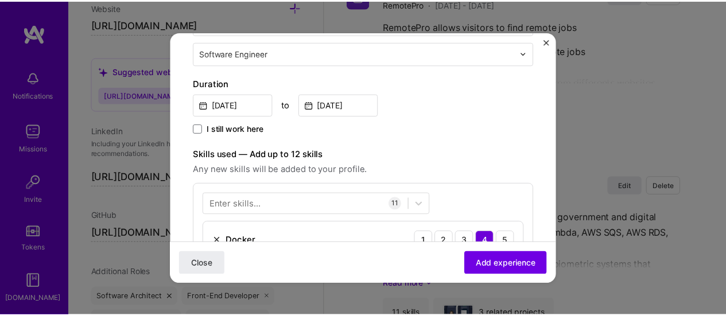
scroll to position [230, 0]
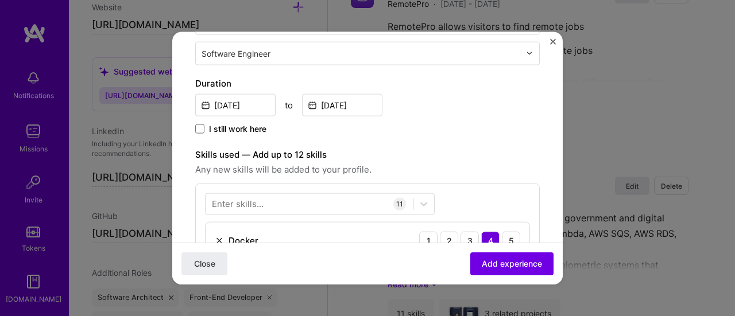
click at [552, 42] on img "Close" at bounding box center [553, 41] width 6 height 6
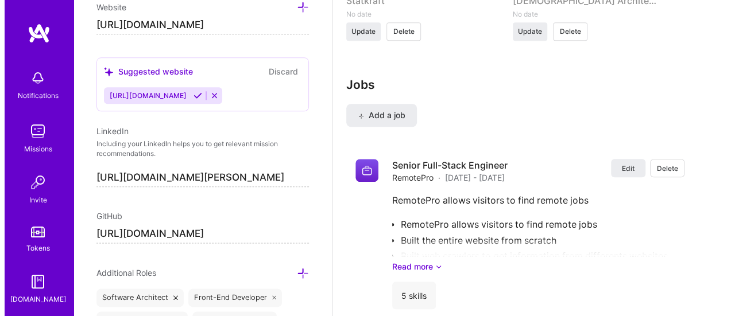
scroll to position [2606, 0]
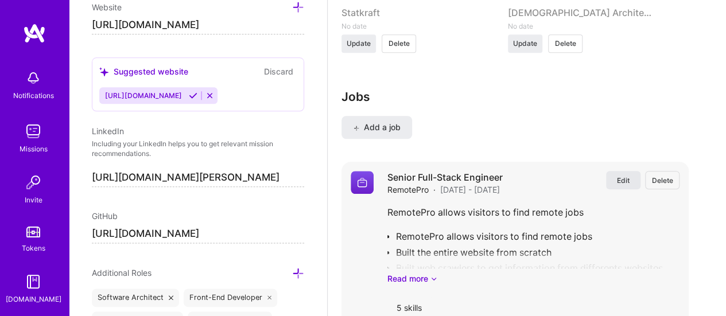
click at [626, 176] on span "Edit" at bounding box center [623, 181] width 13 height 10
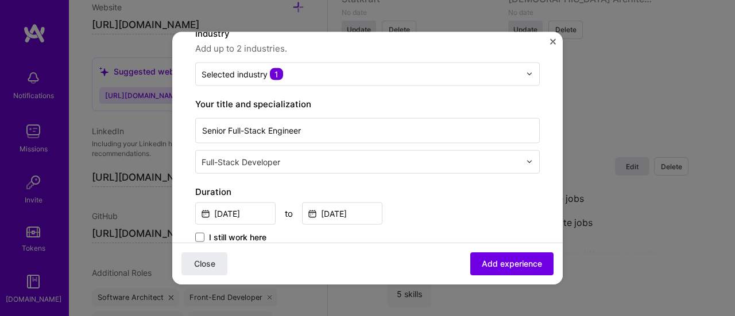
scroll to position [172, 0]
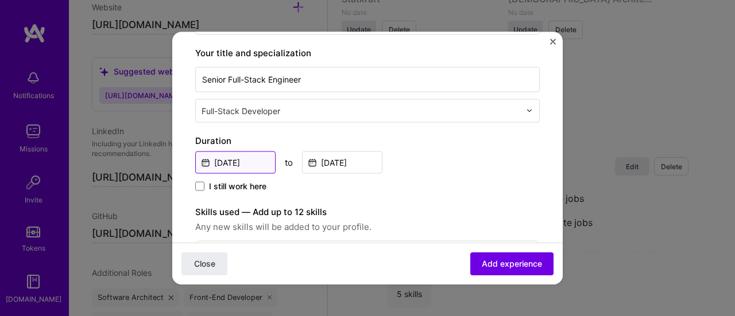
click at [243, 160] on input "[DATE]" at bounding box center [235, 162] width 80 height 22
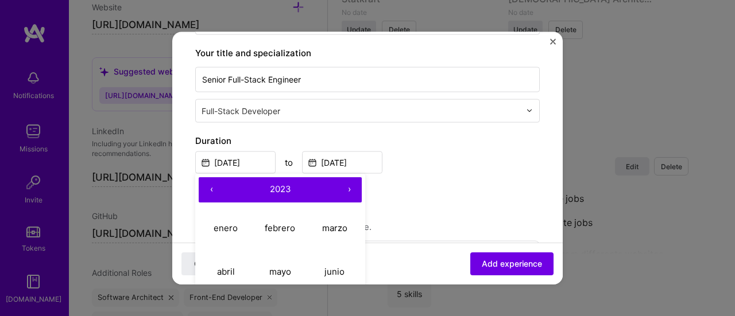
click at [273, 187] on span "2023" at bounding box center [280, 189] width 21 height 11
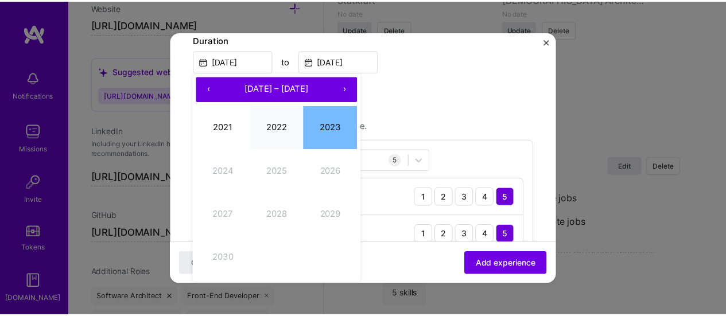
scroll to position [287, 0]
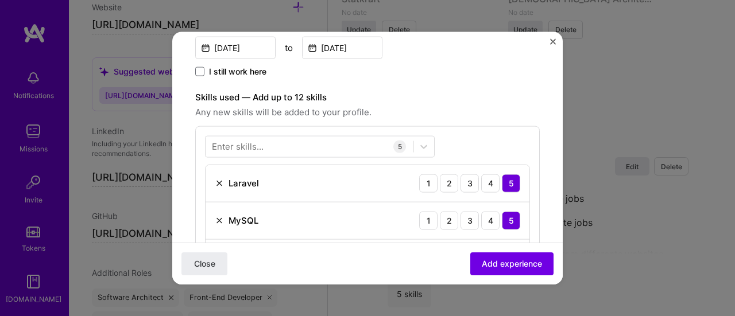
click at [473, 91] on label "Skills used — Add up to 12 skills" at bounding box center [367, 97] width 344 height 14
click at [553, 44] on img "Close" at bounding box center [553, 41] width 6 height 6
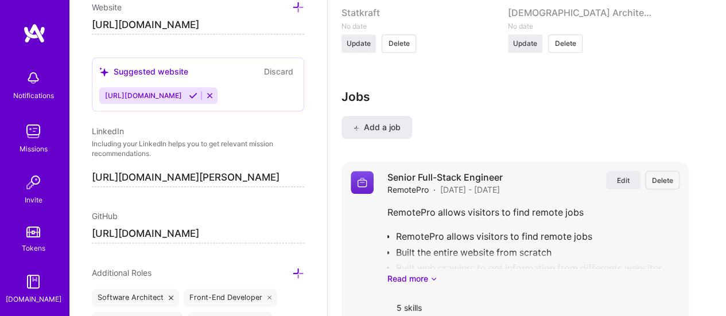
scroll to position [2720, 0]
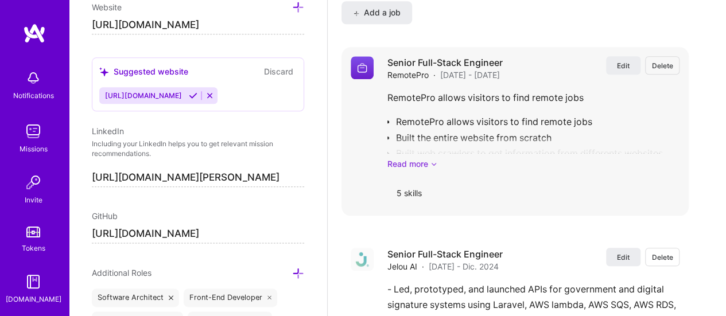
click at [424, 158] on link "Read more" at bounding box center [533, 164] width 292 height 12
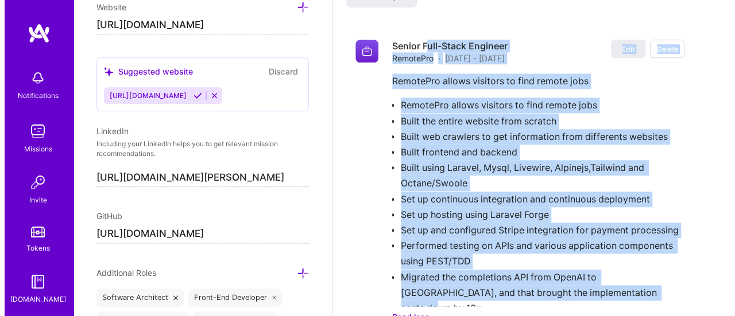
scroll to position [2660, 0]
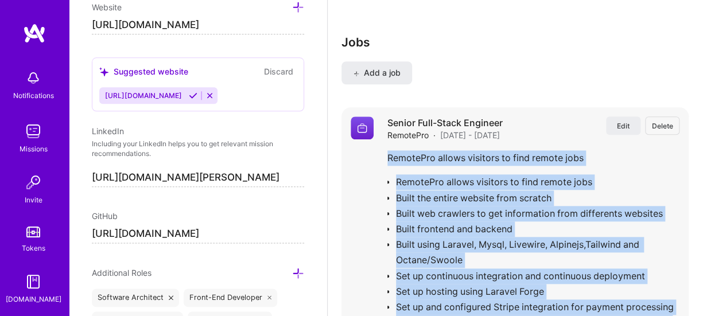
drag, startPoint x: 609, startPoint y: 121, endPoint x: 386, endPoint y: 144, distance: 224.4
click at [386, 144] on div "Edit Delete Senior Full-Stack Engineer RemotePro · [DATE] - [DATE] Edit Delete …" at bounding box center [515, 276] width 347 height 339
copy div "RemotePro allows visitors to find remote jobs RemotePro allows visitors to find…"
click at [672, 121] on span "Delete" at bounding box center [662, 126] width 21 height 10
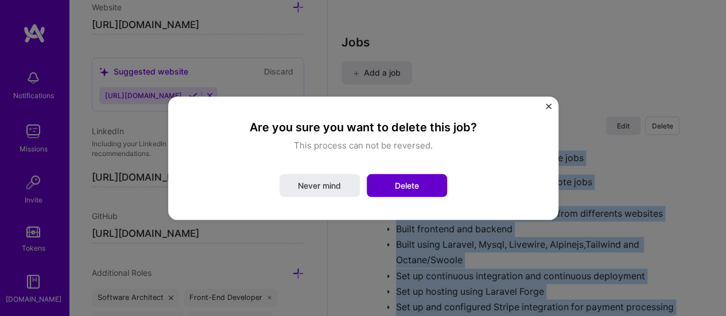
drag, startPoint x: 397, startPoint y: 189, endPoint x: 423, endPoint y: 192, distance: 25.9
click at [397, 189] on span "Delete" at bounding box center [407, 185] width 24 height 11
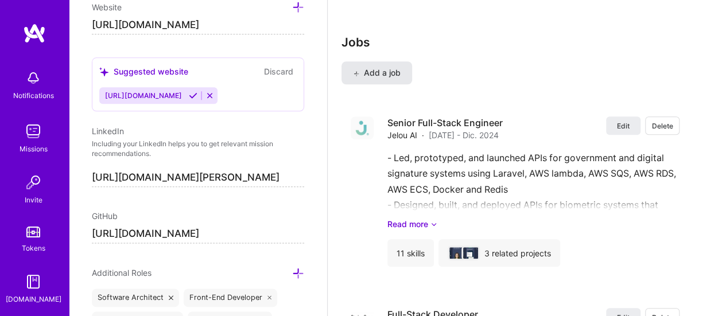
click at [383, 67] on span "Add a job" at bounding box center [377, 72] width 48 height 11
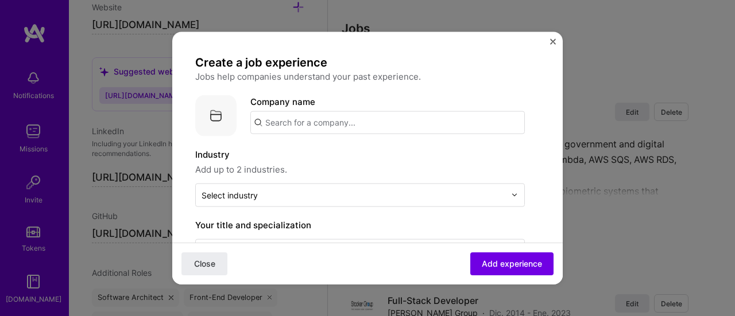
click at [327, 126] on input "text" at bounding box center [387, 122] width 274 height 23
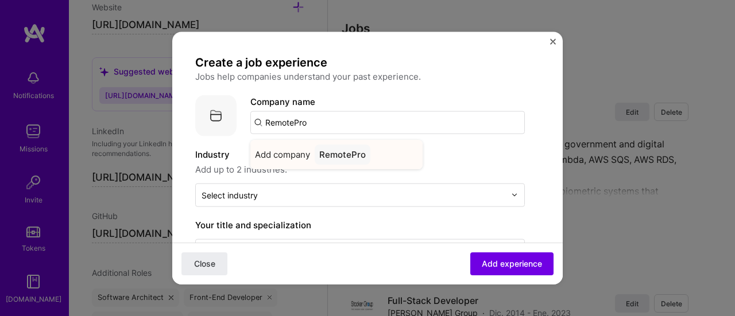
type input "RemotePro"
click at [346, 157] on div "RemotePro" at bounding box center [343, 154] width 56 height 20
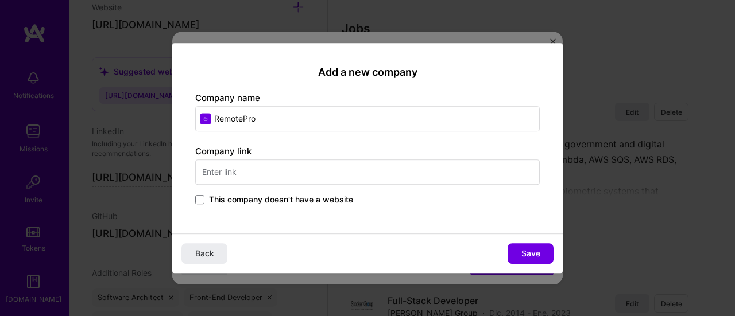
click at [270, 165] on input "text" at bounding box center [367, 172] width 344 height 25
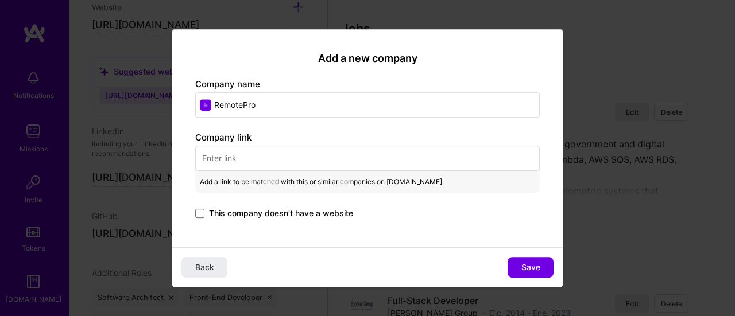
click at [249, 166] on input "text" at bounding box center [367, 158] width 344 height 25
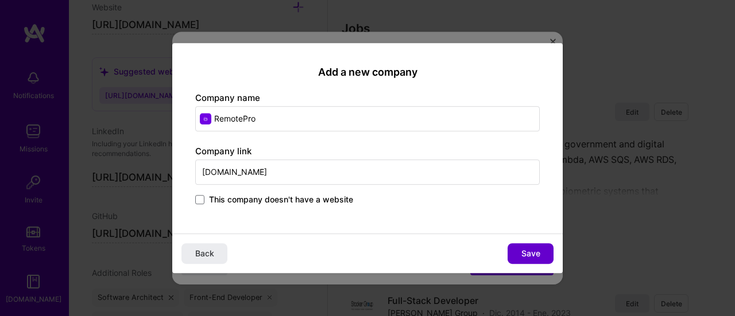
type input "[DOMAIN_NAME]"
click at [533, 250] on span "Save" at bounding box center [530, 253] width 19 height 11
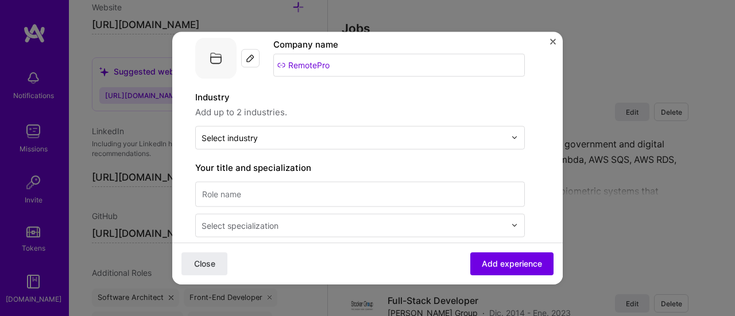
scroll to position [115, 0]
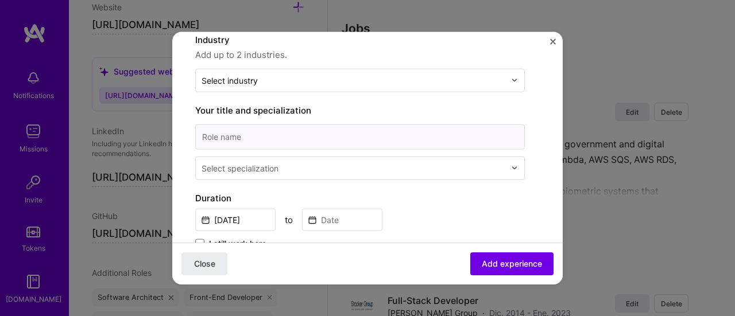
click at [288, 141] on input at bounding box center [360, 136] width 330 height 25
type input "Senior Full-Stack Engineer"
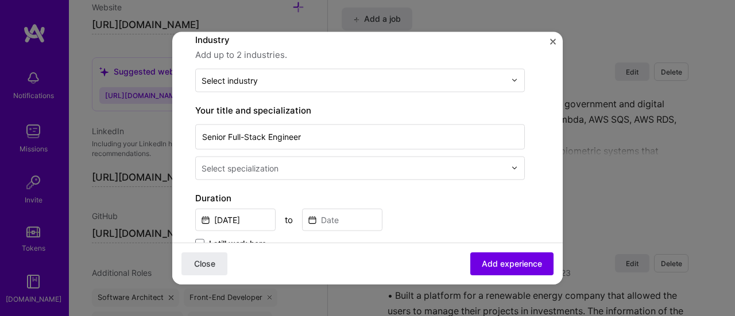
click at [310, 164] on input "text" at bounding box center [354, 168] width 306 height 12
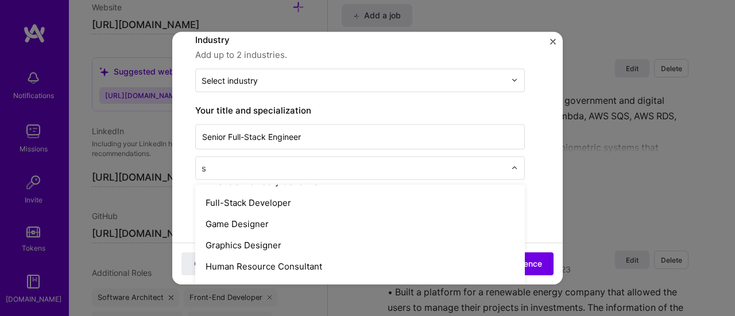
scroll to position [0, 0]
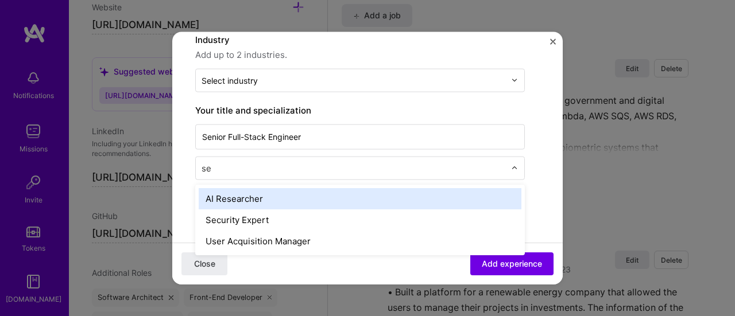
type input "s"
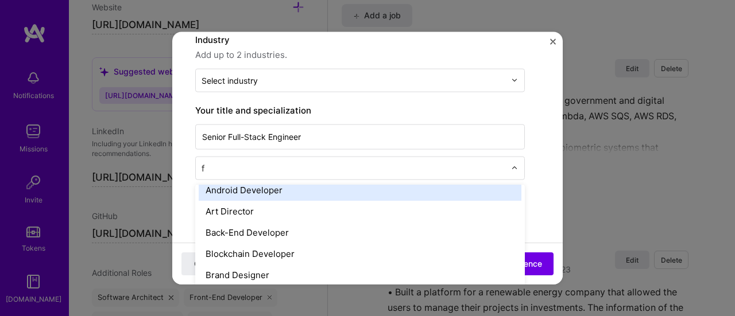
scroll to position [93, 0]
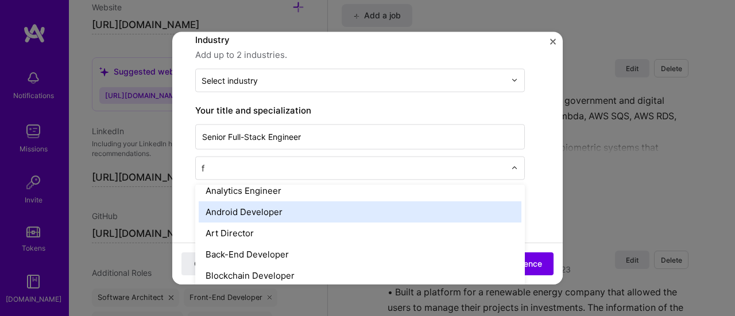
type input "fu"
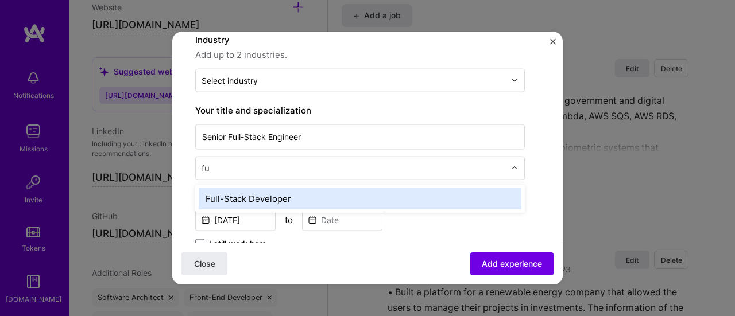
click at [273, 197] on div "Full-Stack Developer" at bounding box center [360, 198] width 323 height 21
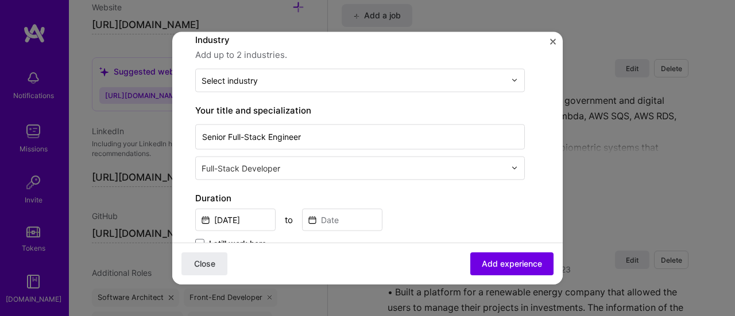
scroll to position [172, 0]
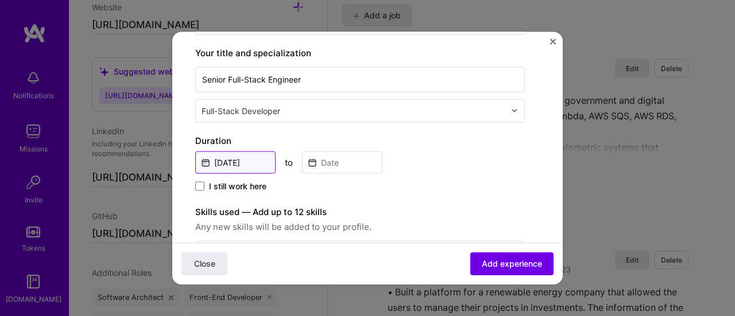
click at [242, 160] on input "[DATE]" at bounding box center [235, 162] width 80 height 22
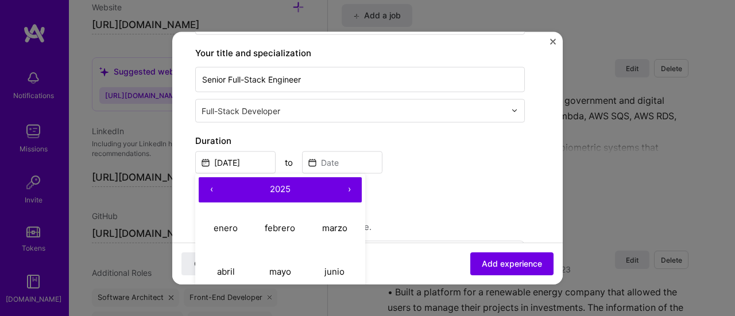
click at [215, 189] on button "‹" at bounding box center [211, 189] width 25 height 25
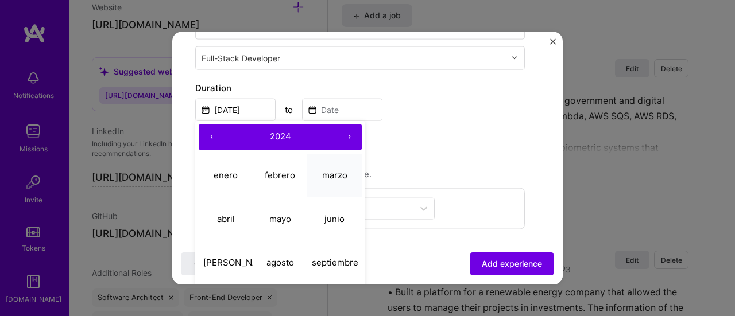
scroll to position [287, 0]
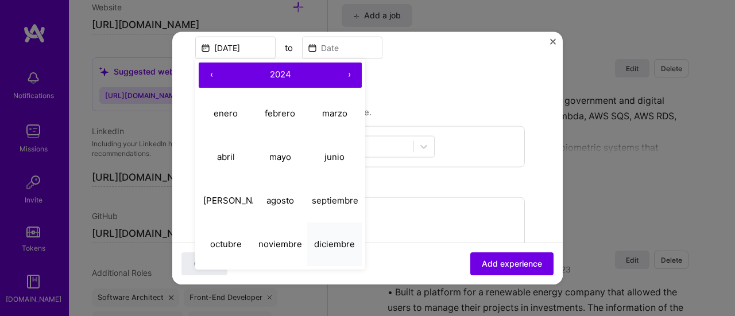
click at [342, 246] on abbr "diciembre" at bounding box center [334, 244] width 41 height 11
type input "[DATE]"
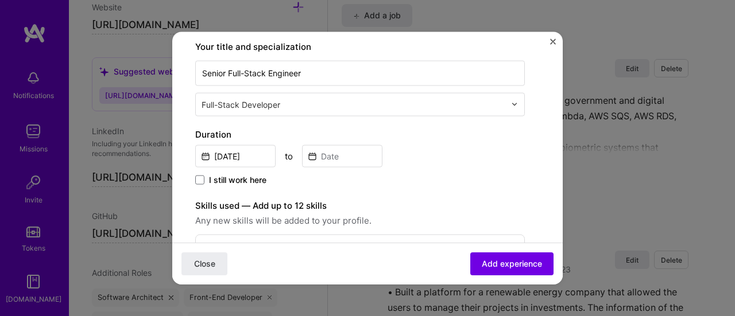
scroll to position [172, 0]
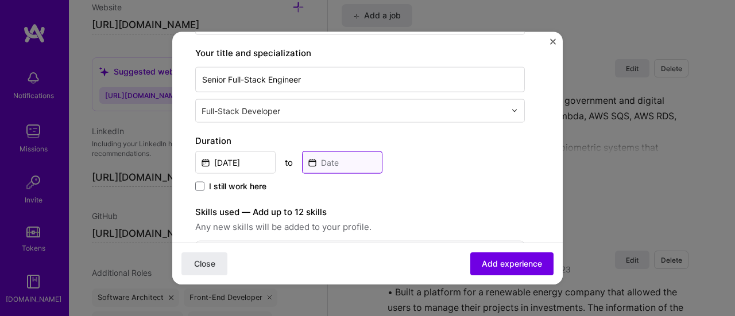
click at [322, 160] on input at bounding box center [342, 162] width 80 height 22
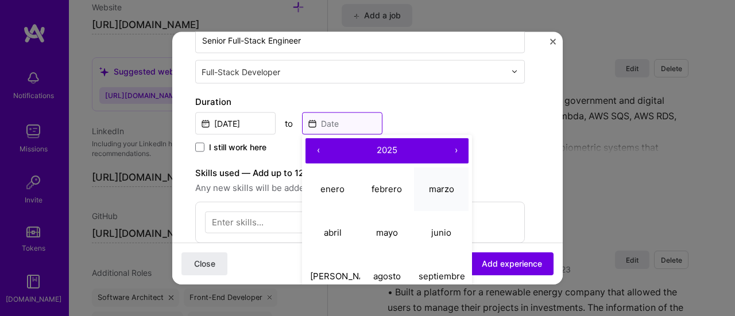
scroll to position [230, 0]
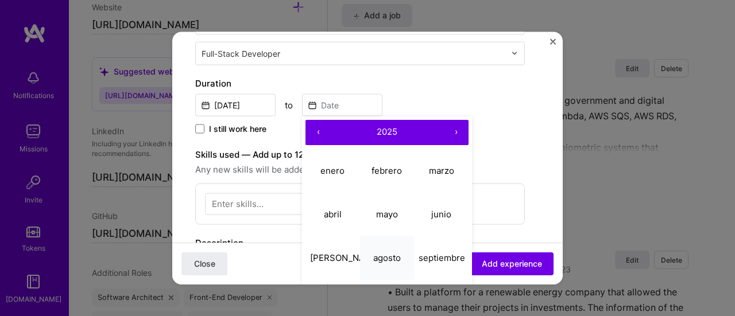
click at [385, 259] on abbr "agosto" at bounding box center [387, 258] width 28 height 11
type input "[DATE]"
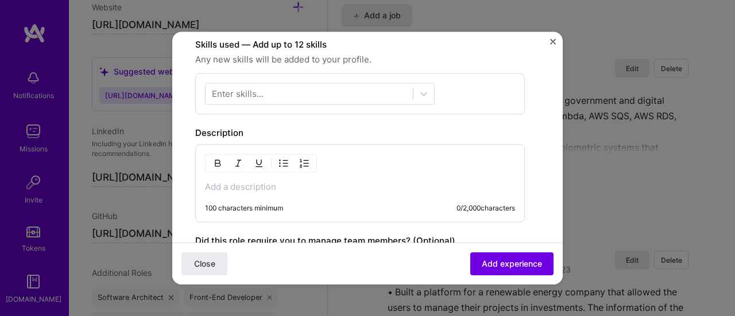
scroll to position [344, 0]
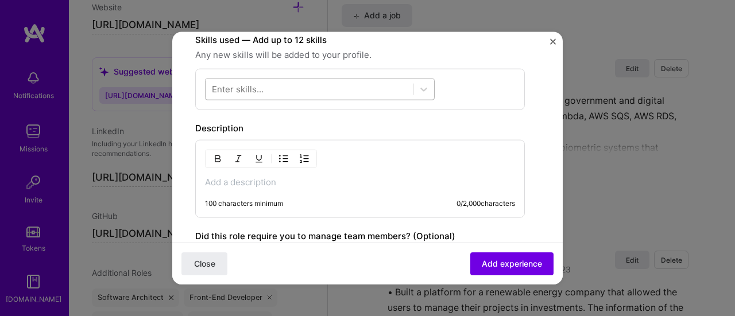
click at [309, 87] on div at bounding box center [309, 89] width 207 height 19
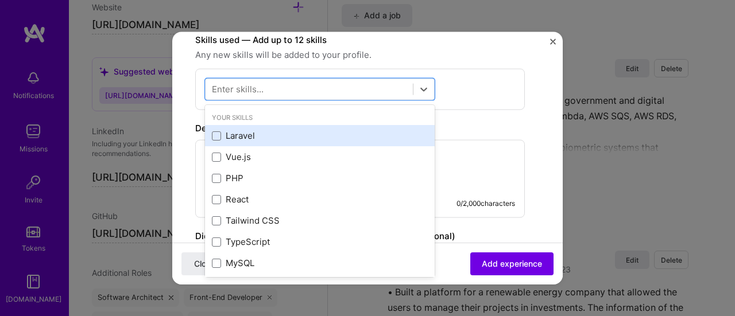
click at [245, 135] on div "Laravel" at bounding box center [320, 136] width 216 height 12
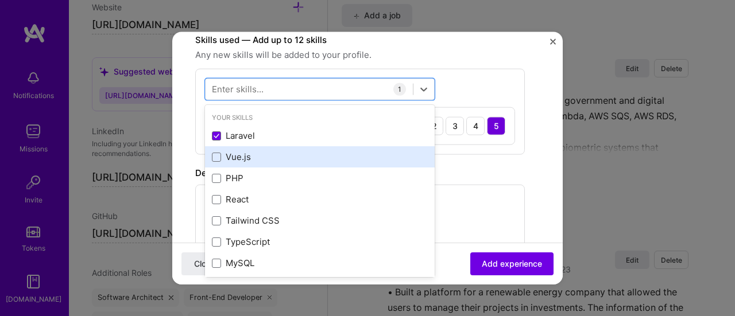
click at [230, 160] on div "Vue.js" at bounding box center [320, 157] width 216 height 12
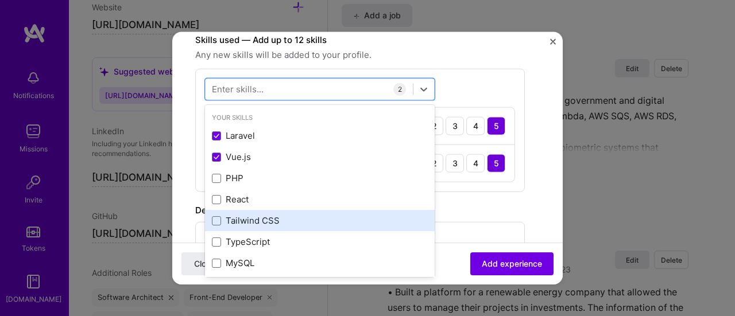
click at [252, 220] on div "Tailwind CSS" at bounding box center [320, 221] width 216 height 12
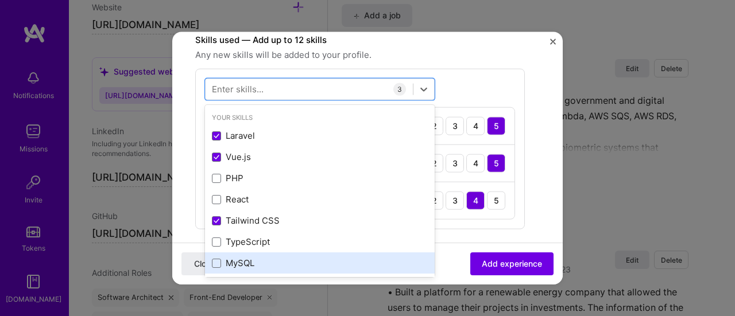
click at [243, 264] on div "MySQL" at bounding box center [320, 263] width 216 height 12
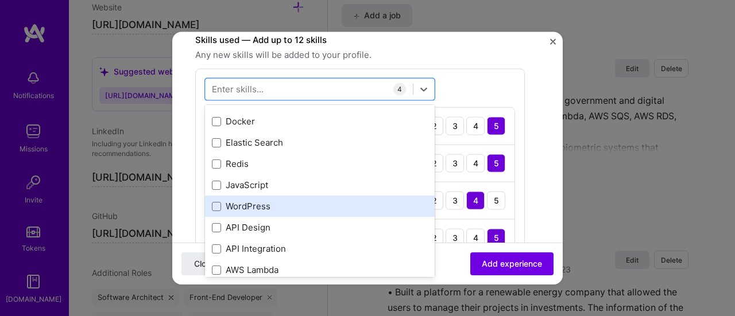
scroll to position [172, 0]
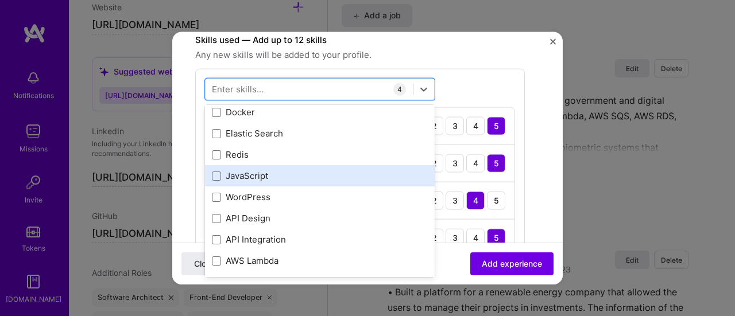
click at [244, 178] on div "JavaScript" at bounding box center [320, 176] width 216 height 12
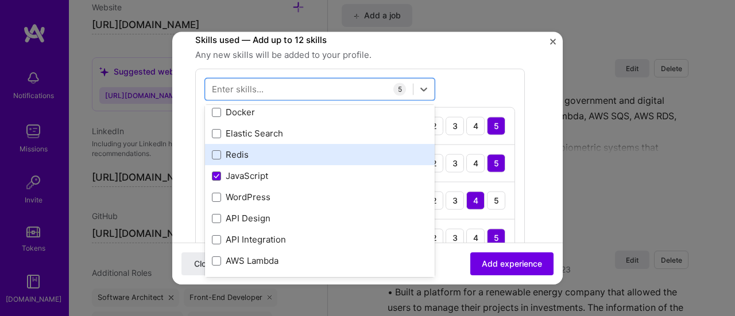
click at [239, 153] on div "Redis" at bounding box center [320, 155] width 216 height 12
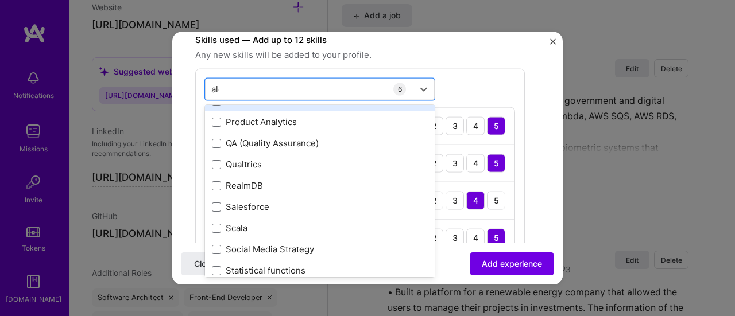
scroll to position [0, 0]
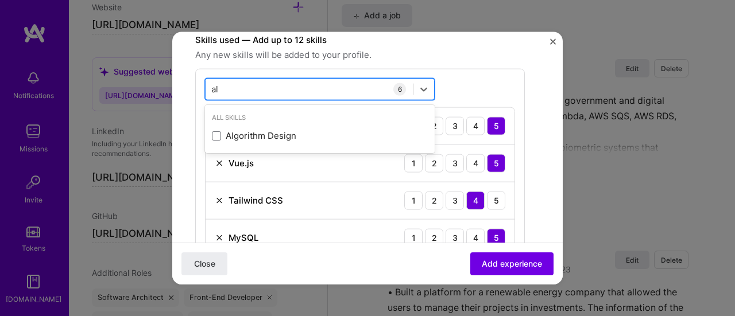
type input "a"
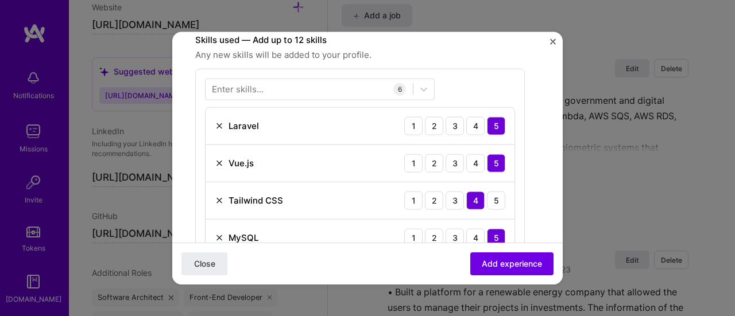
click at [462, 45] on div "Skills used — Add up to 12 skills Any new skills will be added to your profile." at bounding box center [360, 47] width 330 height 29
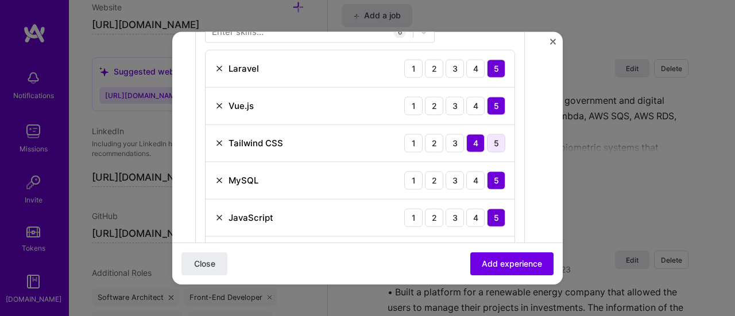
click at [498, 135] on div "5" at bounding box center [496, 143] width 18 height 18
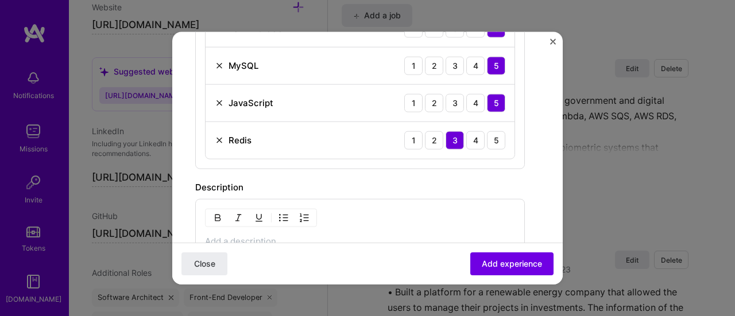
scroll to position [574, 0]
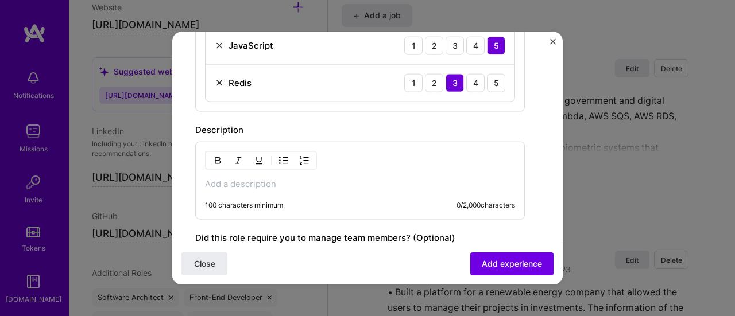
click at [268, 178] on p at bounding box center [360, 183] width 310 height 11
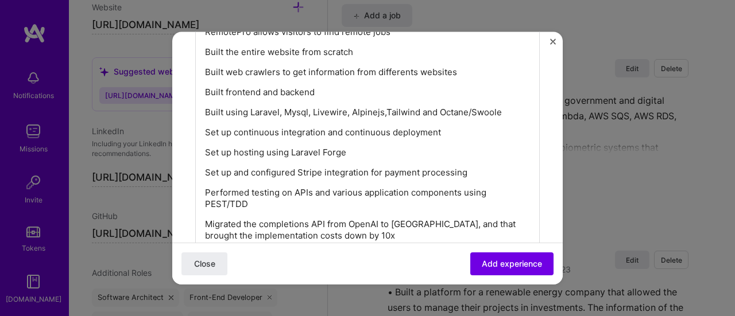
scroll to position [631, 0]
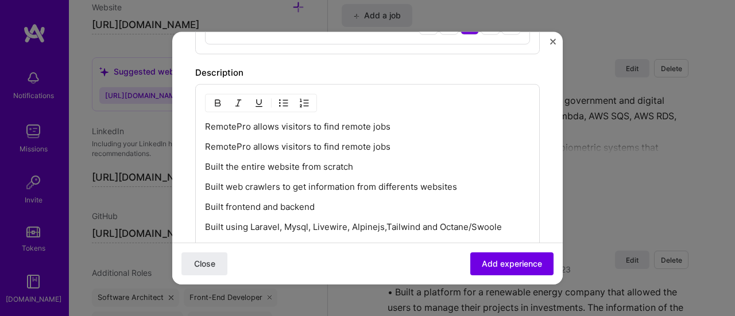
click at [231, 145] on p "RemotePro allows visitors to find remote jobs" at bounding box center [367, 146] width 325 height 11
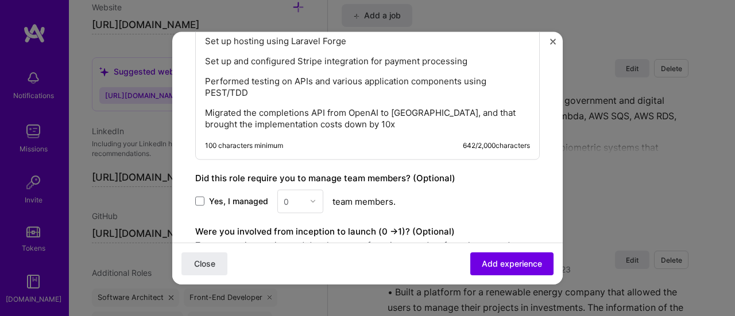
scroll to position [823, 0]
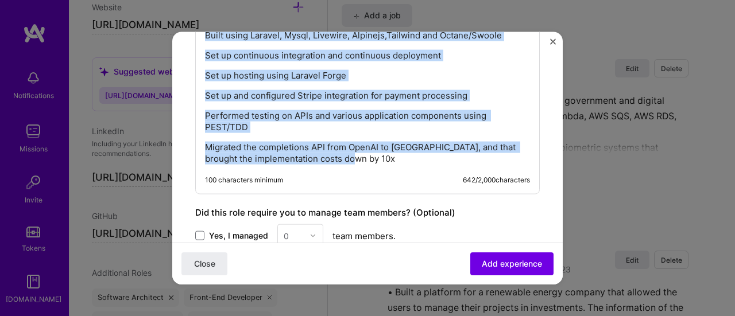
drag, startPoint x: 207, startPoint y: 144, endPoint x: 409, endPoint y: 159, distance: 202.7
click at [409, 159] on div "RemotePro allows visitors to find remote jobs RemotePro allows visitors to find…" at bounding box center [367, 46] width 325 height 235
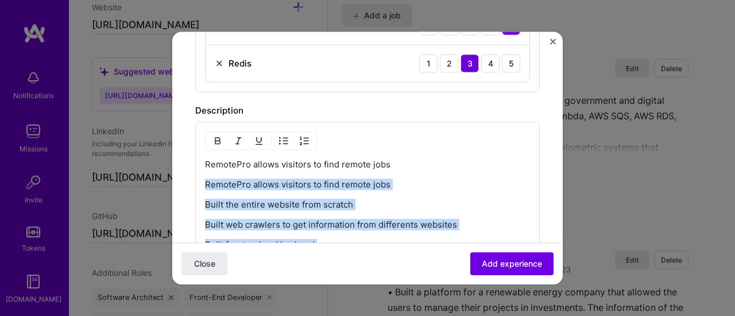
click at [284, 136] on img "button" at bounding box center [283, 140] width 9 height 9
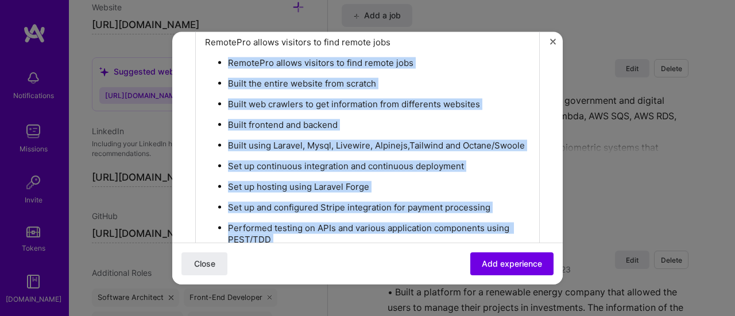
scroll to position [658, 0]
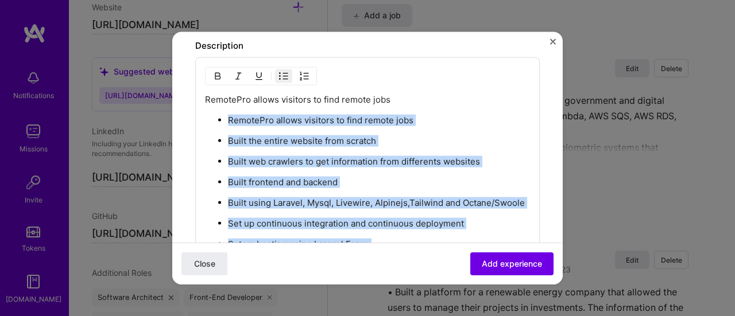
click at [347, 147] on ul "RemotePro allows visitors to find remote jobs Built the entire website from scr…" at bounding box center [367, 224] width 325 height 221
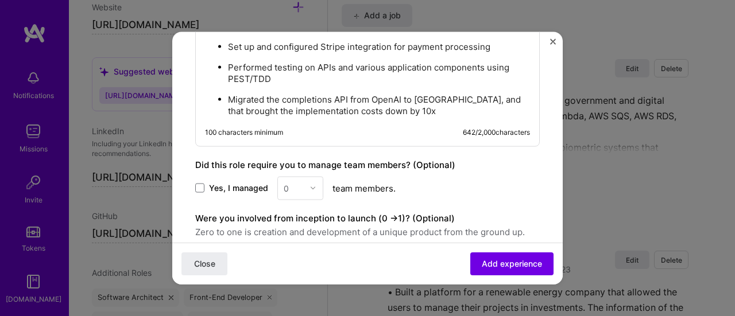
scroll to position [991, 0]
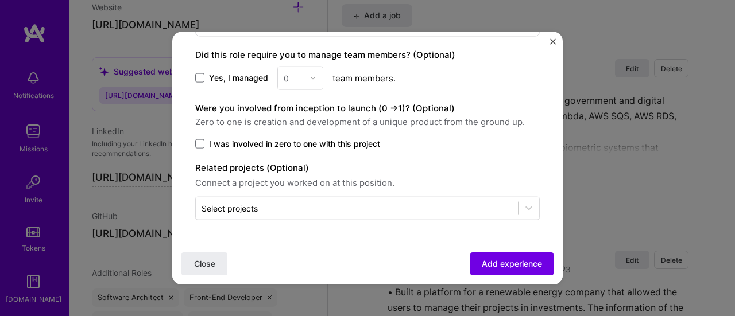
click at [206, 142] on label "I was involved in zero to one with this project" at bounding box center [367, 143] width 344 height 11
click at [0, 0] on input "I was involved in zero to one with this project" at bounding box center [0, 0] width 0 height 0
click at [494, 265] on span "Add experience" at bounding box center [512, 263] width 60 height 11
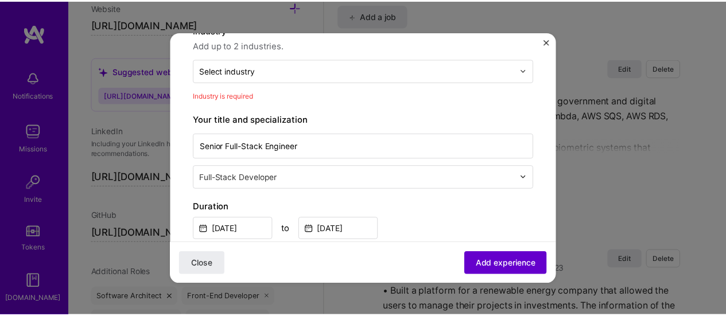
scroll to position [116, 0]
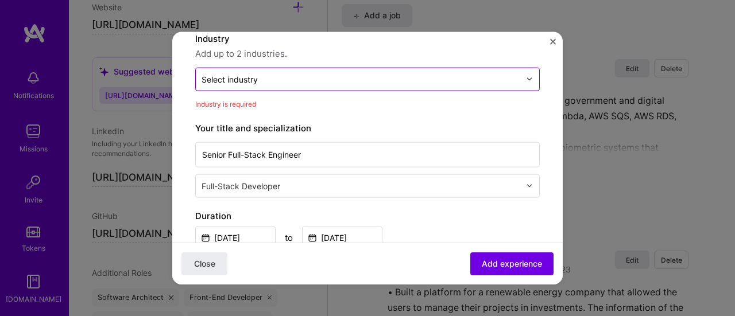
click at [262, 87] on div "Select industry 0" at bounding box center [361, 79] width 330 height 22
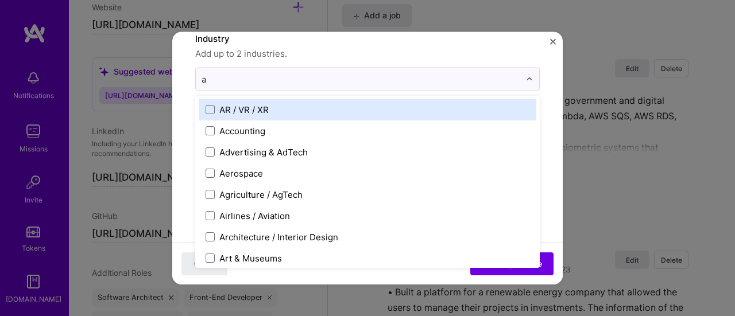
type input "ad"
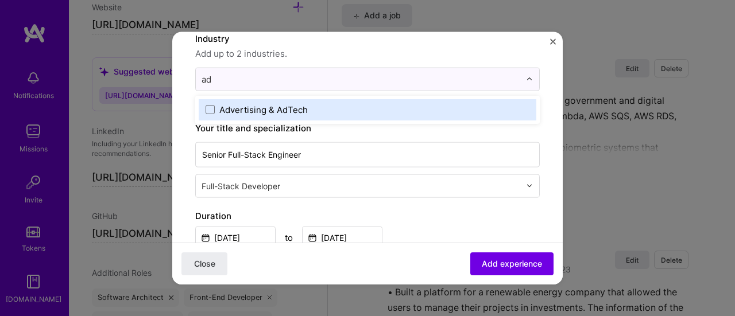
click at [254, 120] on div "Advertising & AdTech" at bounding box center [367, 109] width 344 height 28
click at [249, 107] on div "Advertising & AdTech" at bounding box center [263, 109] width 88 height 12
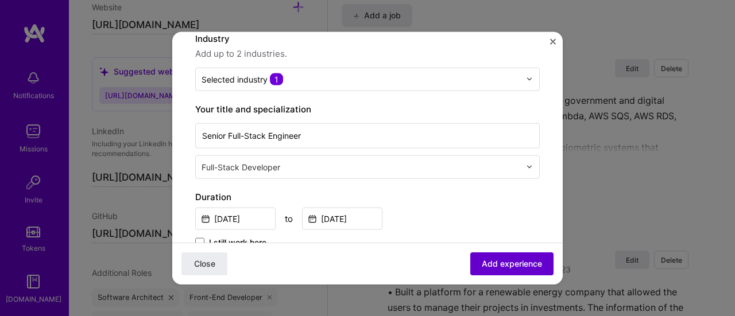
click at [505, 269] on span "Add experience" at bounding box center [512, 263] width 60 height 11
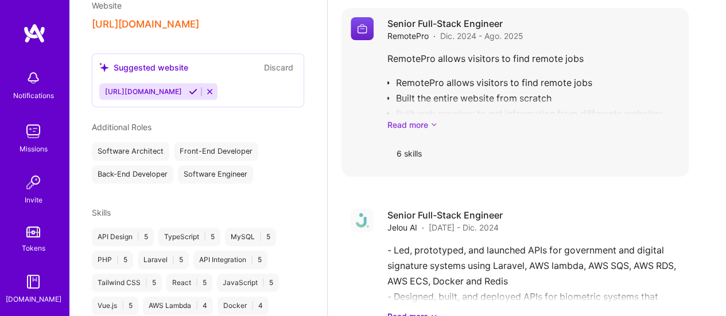
scroll to position [2266, 0]
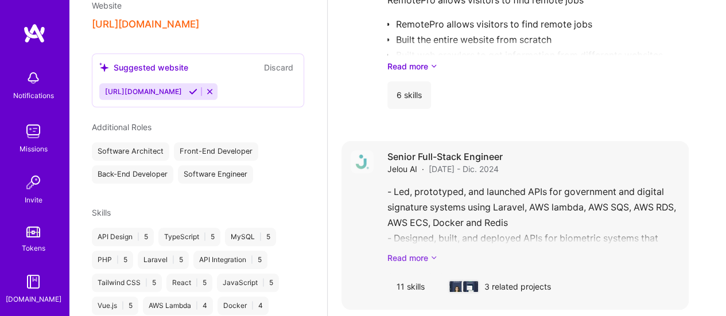
click at [417, 252] on link "Read more" at bounding box center [533, 258] width 292 height 12
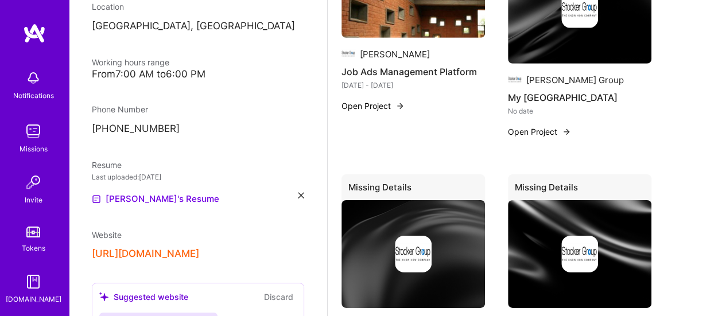
scroll to position [1472, 0]
